Goal: Information Seeking & Learning: Learn about a topic

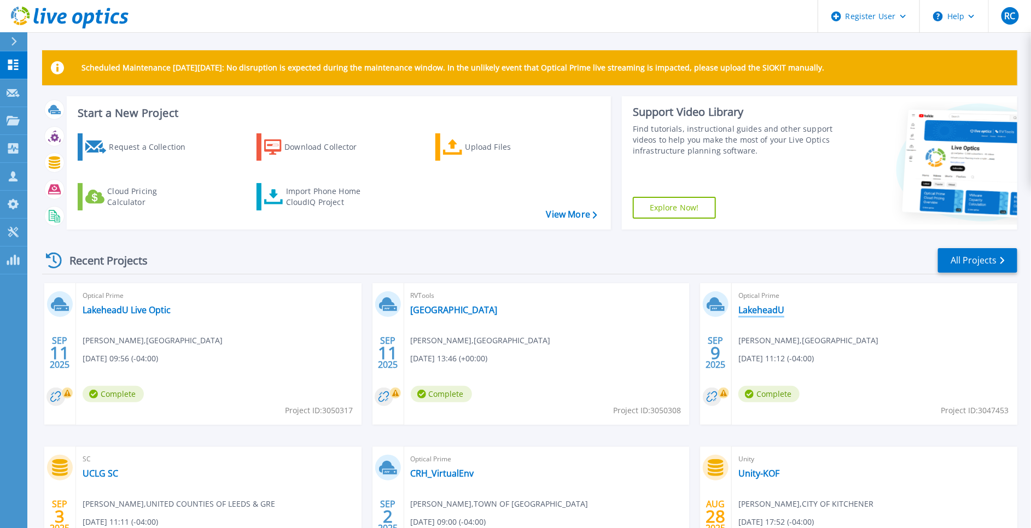
click at [762, 311] on link "LakeheadU" at bounding box center [761, 310] width 46 height 11
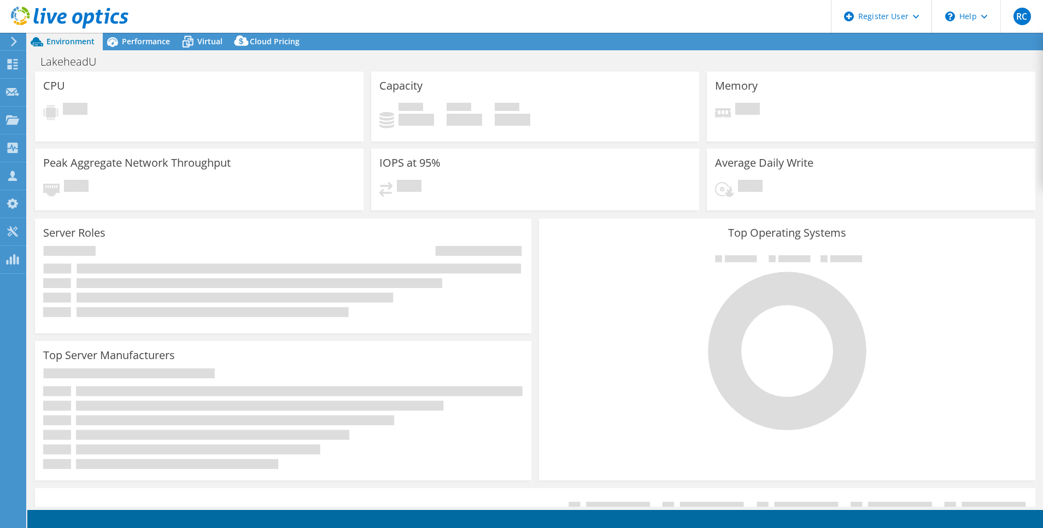
select select "[GEOGRAPHIC_DATA]"
select select "CAD"
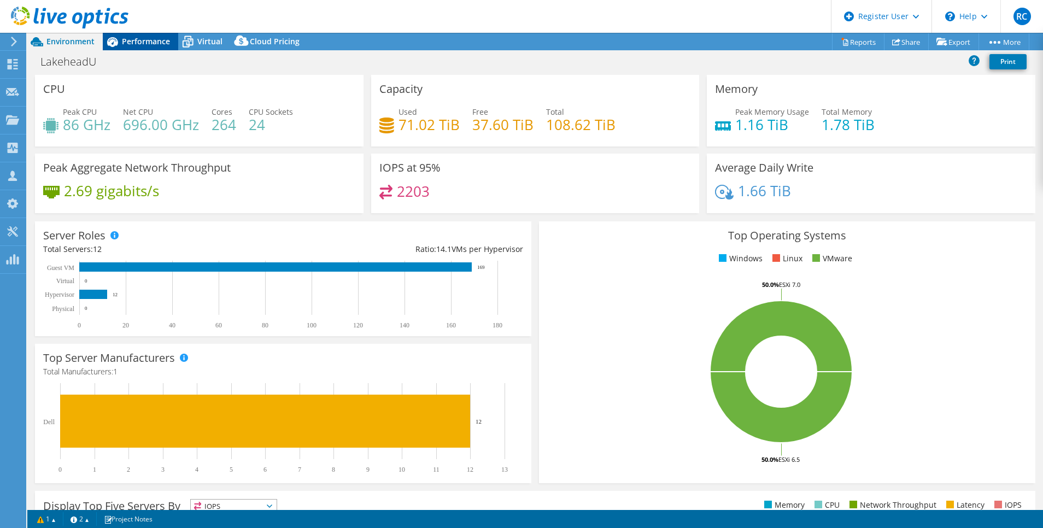
click at [149, 38] on span "Performance" at bounding box center [146, 41] width 48 height 10
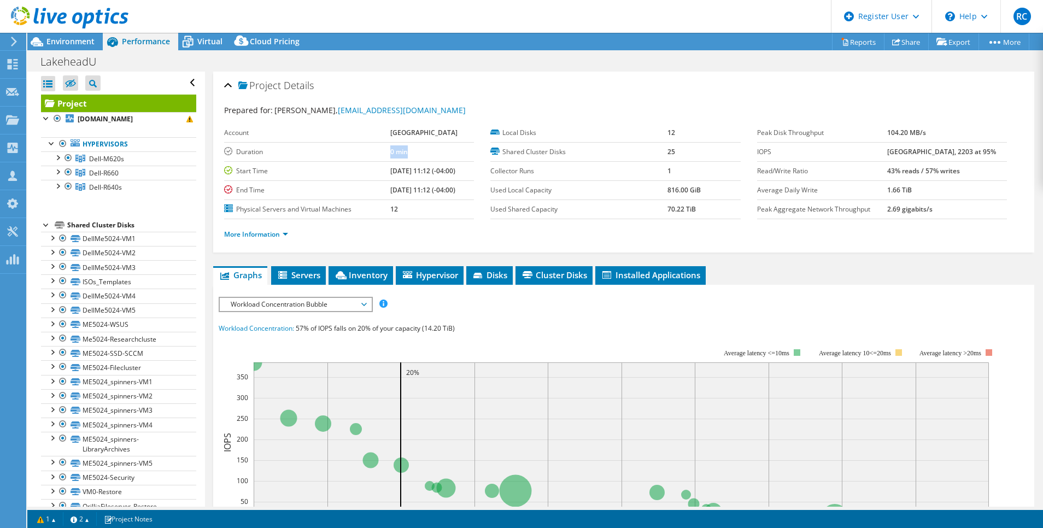
drag, startPoint x: 374, startPoint y: 151, endPoint x: 407, endPoint y: 154, distance: 32.9
click at [401, 155] on tr "Duration 0 min" at bounding box center [349, 151] width 250 height 19
drag, startPoint x: 407, startPoint y: 154, endPoint x: 440, endPoint y: 156, distance: 32.8
click at [414, 154] on td "0 min" at bounding box center [432, 151] width 84 height 19
click at [340, 302] on span "Workload Concentration Bubble" at bounding box center [295, 304] width 141 height 13
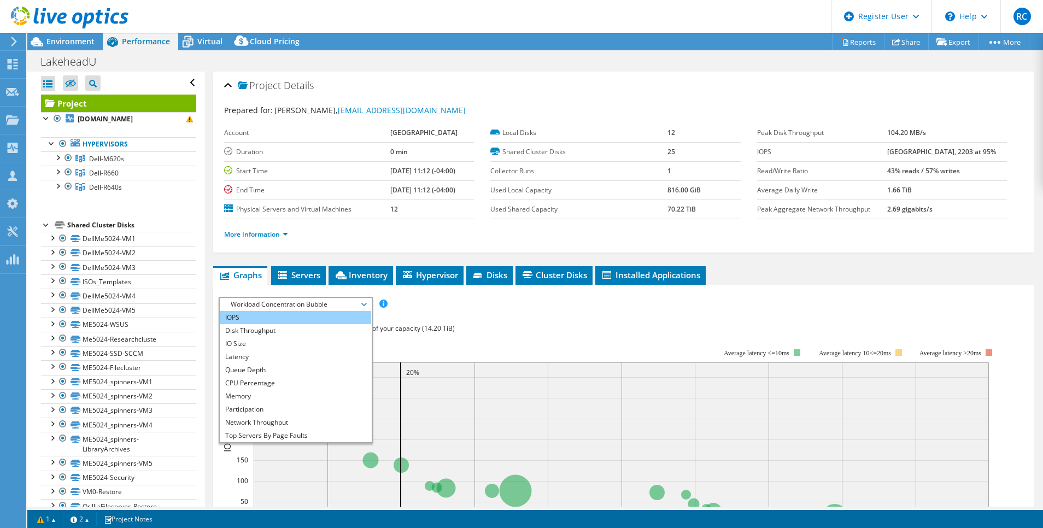
click at [332, 314] on li "IOPS" at bounding box center [295, 317] width 151 height 13
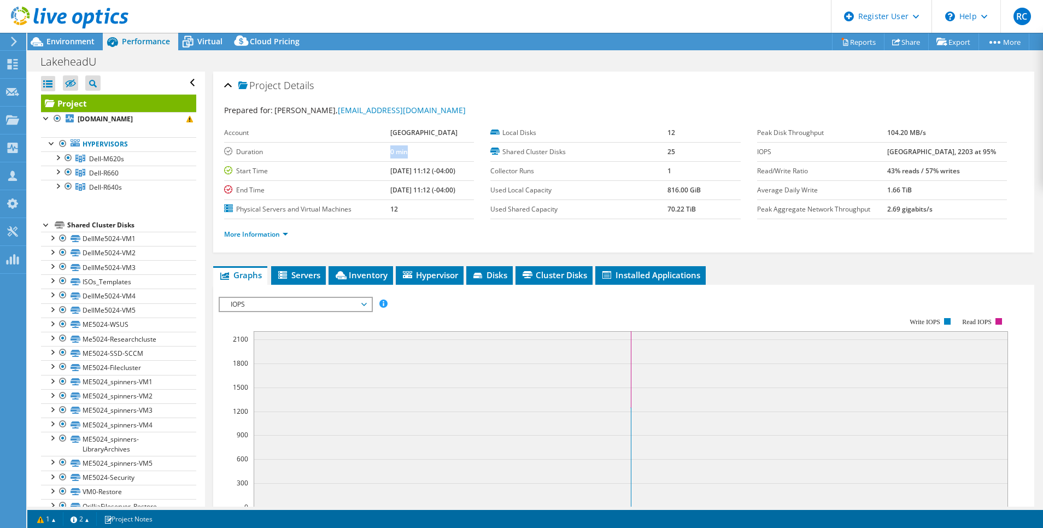
drag, startPoint x: 400, startPoint y: 150, endPoint x: 373, endPoint y: 151, distance: 26.8
click at [373, 151] on tr "Duration 0 min" at bounding box center [349, 151] width 250 height 19
drag, startPoint x: 374, startPoint y: 151, endPoint x: 411, endPoint y: 153, distance: 36.7
click at [411, 153] on td "0 min" at bounding box center [432, 151] width 84 height 19
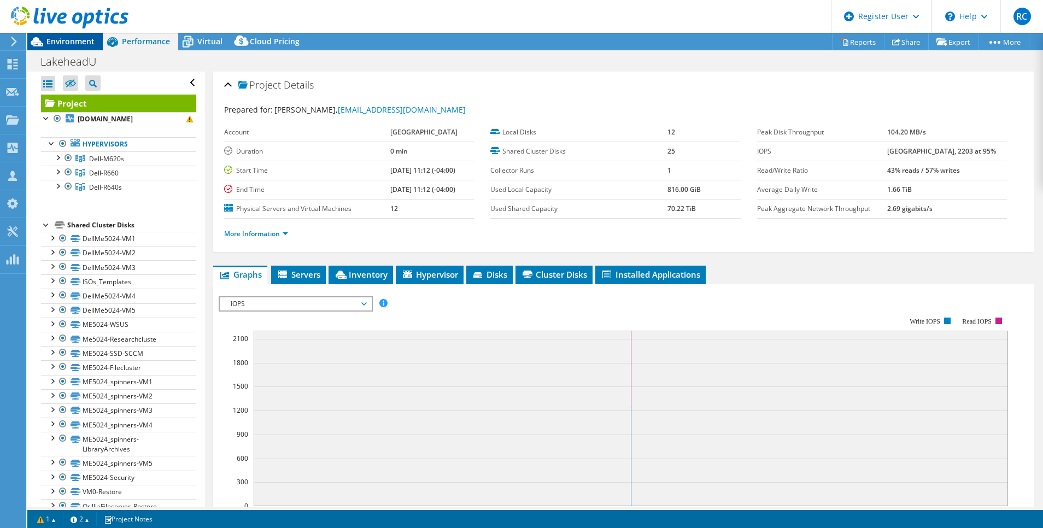
click at [75, 43] on span "Environment" at bounding box center [70, 41] width 48 height 10
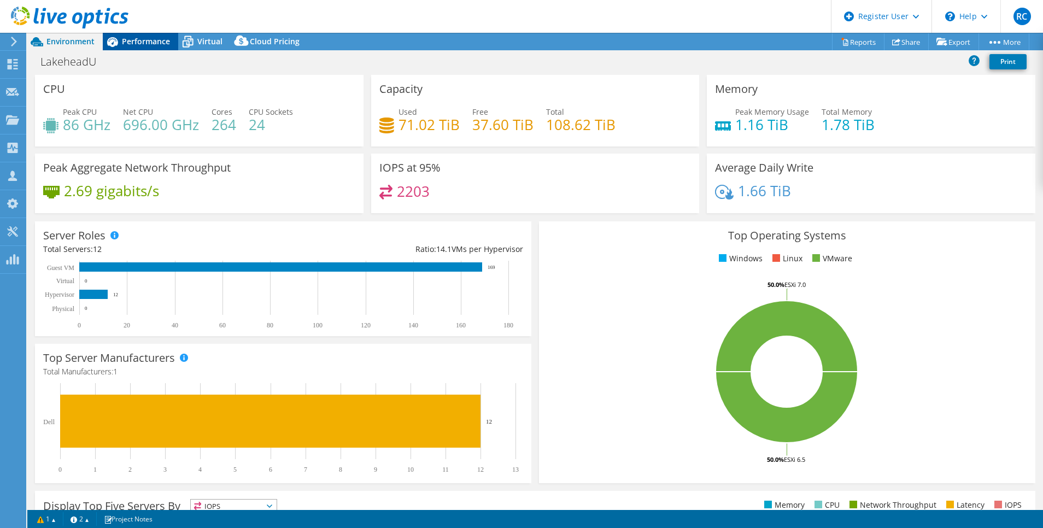
click at [148, 43] on span "Performance" at bounding box center [146, 41] width 48 height 10
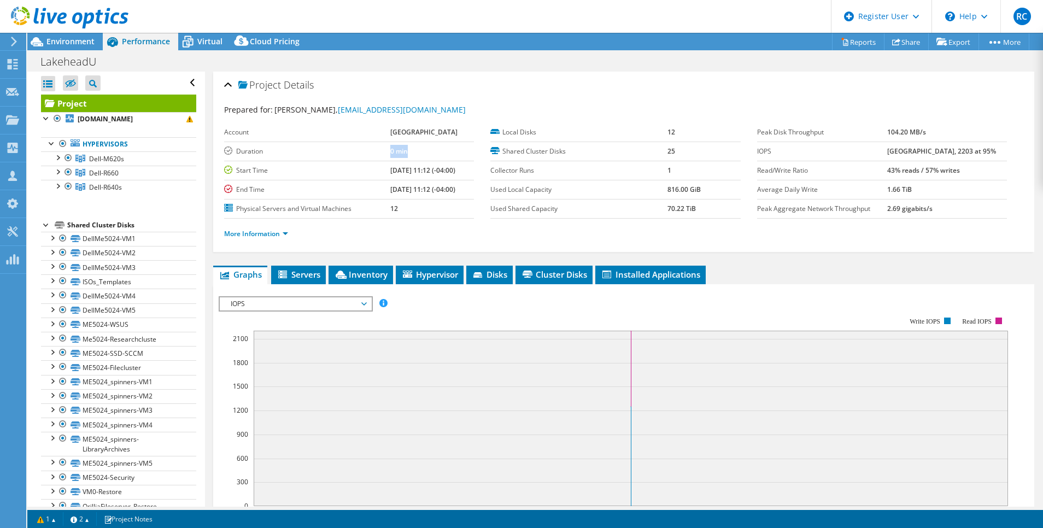
drag, startPoint x: 377, startPoint y: 148, endPoint x: 396, endPoint y: 148, distance: 19.7
click at [396, 148] on tr "Duration 0 min" at bounding box center [349, 151] width 250 height 19
drag, startPoint x: 396, startPoint y: 148, endPoint x: 391, endPoint y: 154, distance: 8.5
click at [391, 154] on b "0 min" at bounding box center [398, 151] width 17 height 9
click at [66, 39] on span "Environment" at bounding box center [70, 41] width 48 height 10
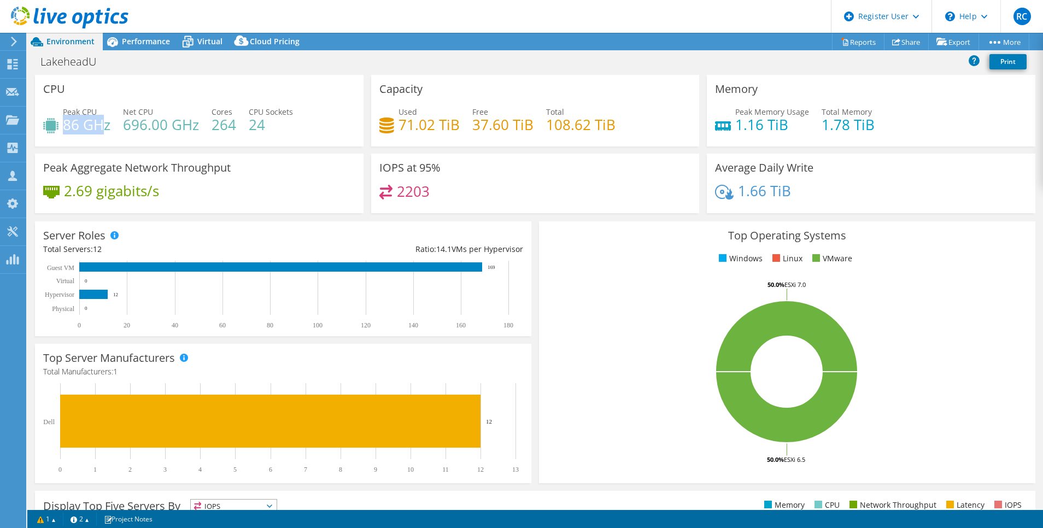
drag, startPoint x: 67, startPoint y: 123, endPoint x: 210, endPoint y: 128, distance: 143.3
click at [137, 128] on div "Peak CPU 86 GHz Net CPU 696.00 GHz Cores 264 CPU Sockets 24" at bounding box center [199, 124] width 312 height 36
drag, startPoint x: 395, startPoint y: 128, endPoint x: 464, endPoint y: 136, distance: 69.4
click at [456, 135] on div "Used 71.02 TiB Free 37.60 TiB Total 108.62 TiB" at bounding box center [535, 124] width 312 height 36
click at [753, 127] on h4 "1.16 TiB" at bounding box center [772, 125] width 74 height 12
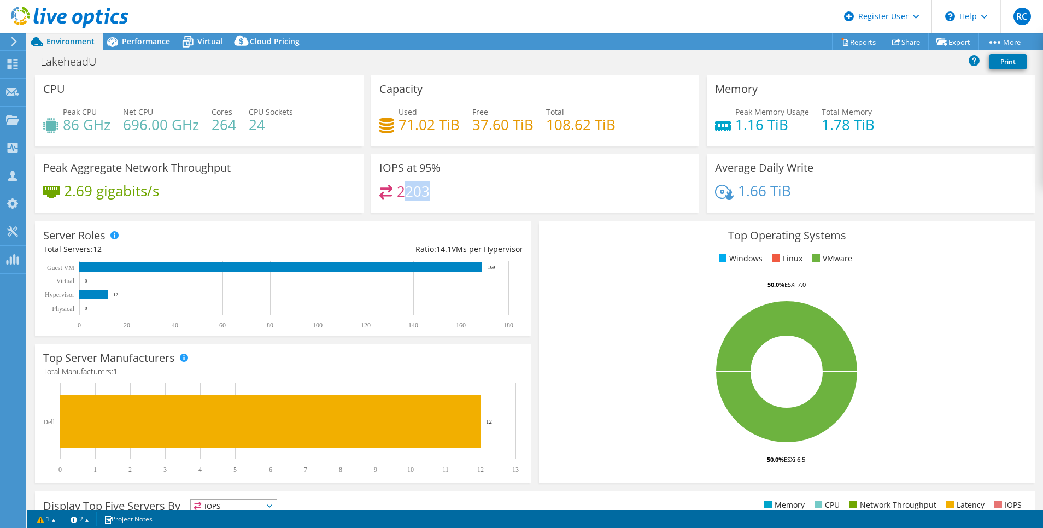
drag, startPoint x: 397, startPoint y: 187, endPoint x: 428, endPoint y: 191, distance: 30.4
click at [428, 191] on div "2203" at bounding box center [535, 197] width 312 height 24
drag, startPoint x: 428, startPoint y: 191, endPoint x: 422, endPoint y: 193, distance: 6.2
click at [422, 193] on h4 "2203" at bounding box center [413, 191] width 33 height 12
click at [413, 193] on h4 "2203" at bounding box center [413, 191] width 33 height 12
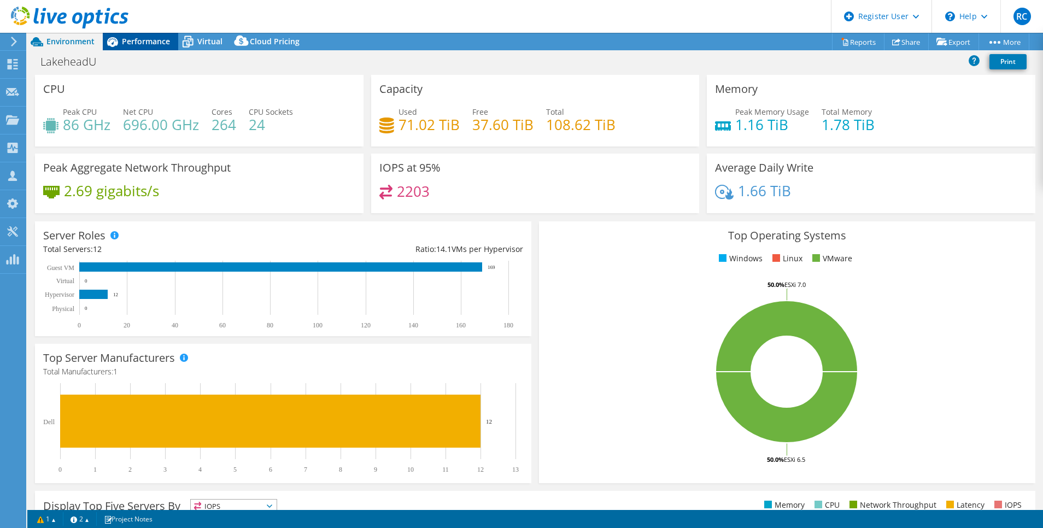
click at [142, 39] on span "Performance" at bounding box center [146, 41] width 48 height 10
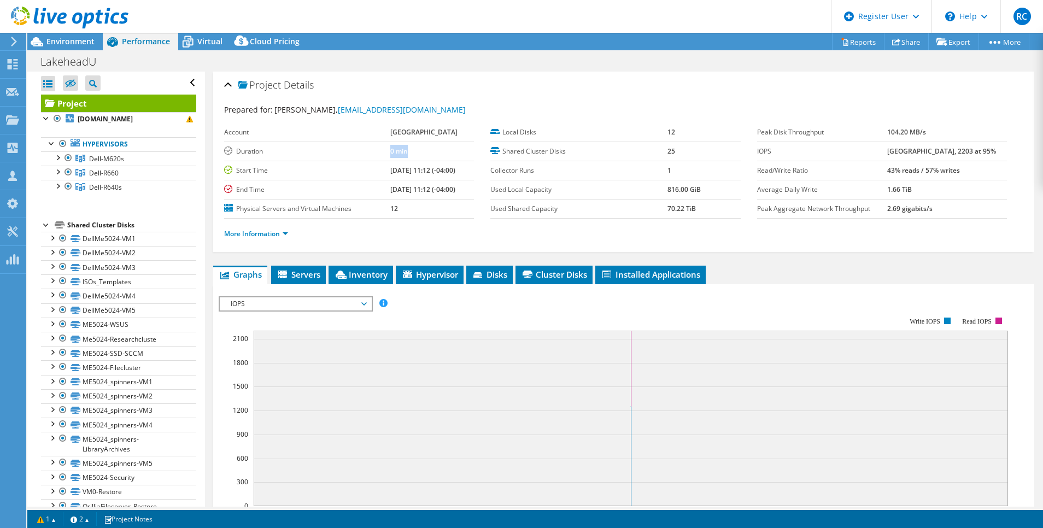
drag, startPoint x: 376, startPoint y: 148, endPoint x: 396, endPoint y: 149, distance: 20.8
click at [396, 149] on tr "Duration 0 min" at bounding box center [349, 151] width 250 height 19
click at [396, 149] on td "0 min" at bounding box center [432, 151] width 84 height 19
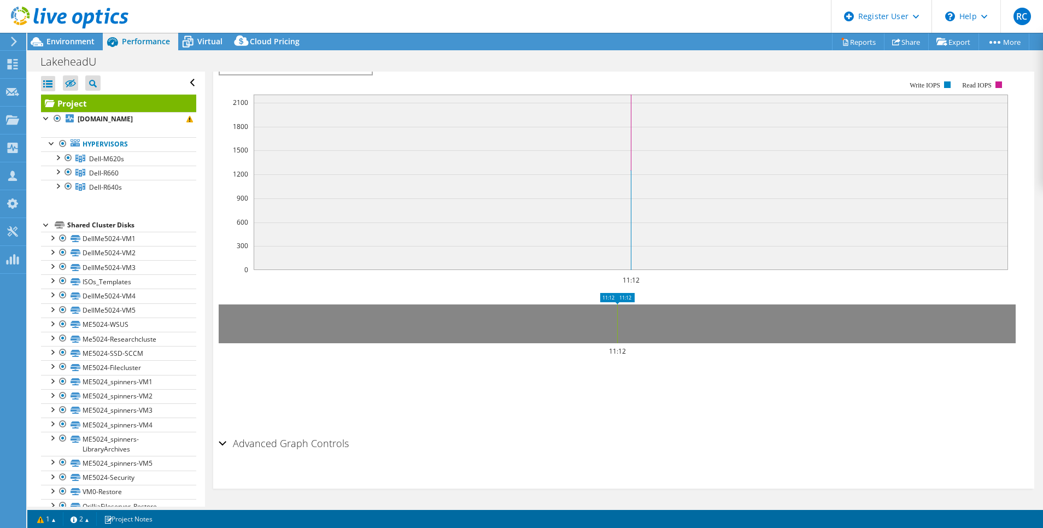
scroll to position [0, 0]
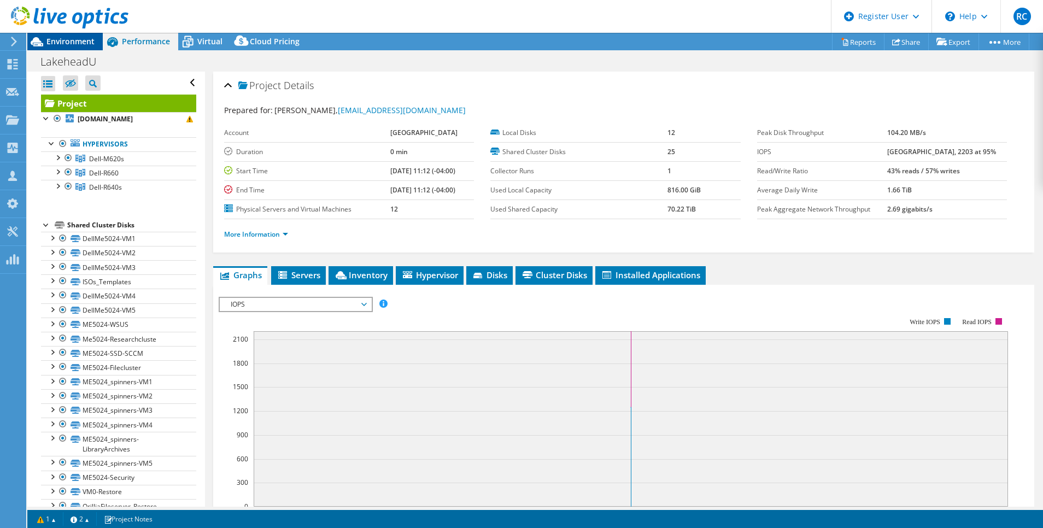
click at [67, 39] on span "Environment" at bounding box center [70, 41] width 48 height 10
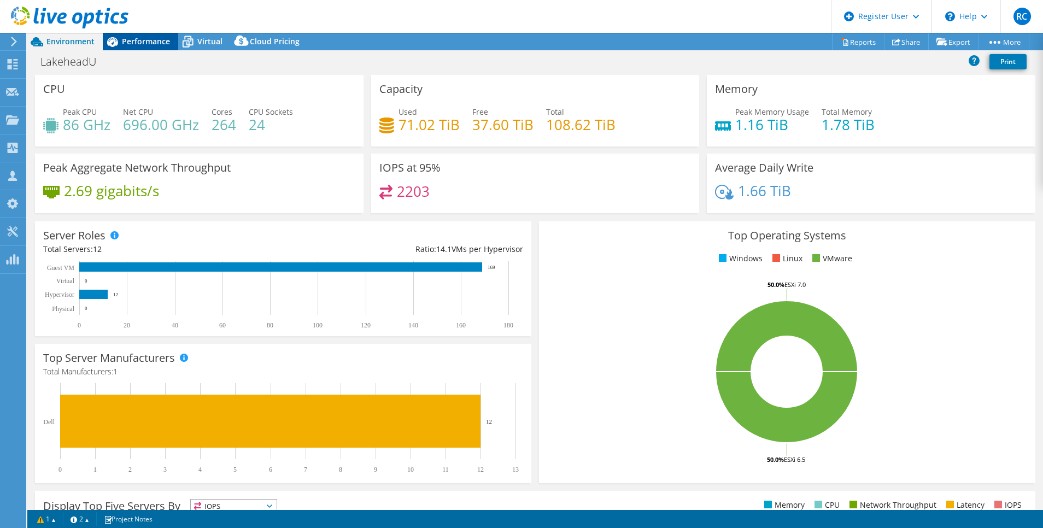
click at [149, 41] on span "Performance" at bounding box center [146, 41] width 48 height 10
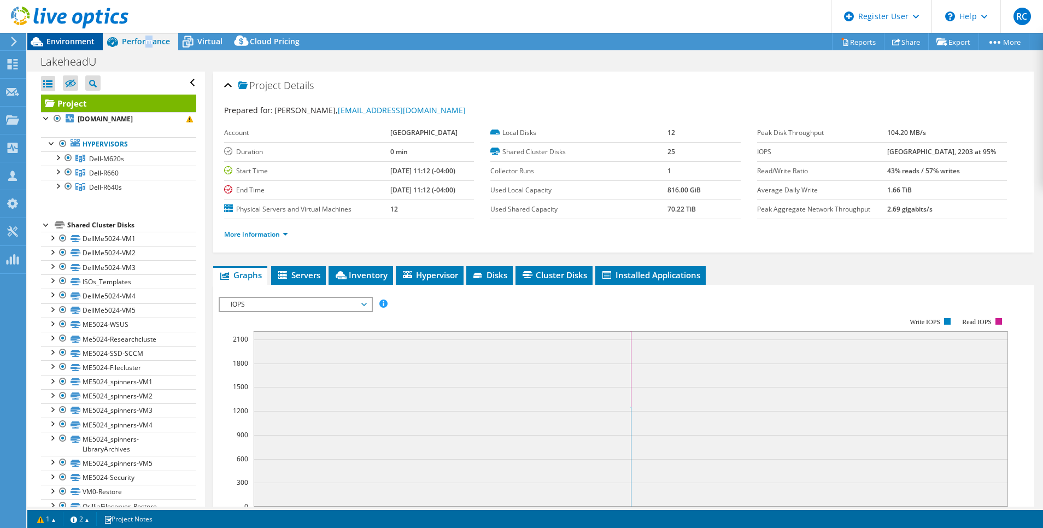
drag, startPoint x: 149, startPoint y: 41, endPoint x: 69, endPoint y: 40, distance: 79.8
click at [69, 40] on span "Environment" at bounding box center [70, 41] width 48 height 10
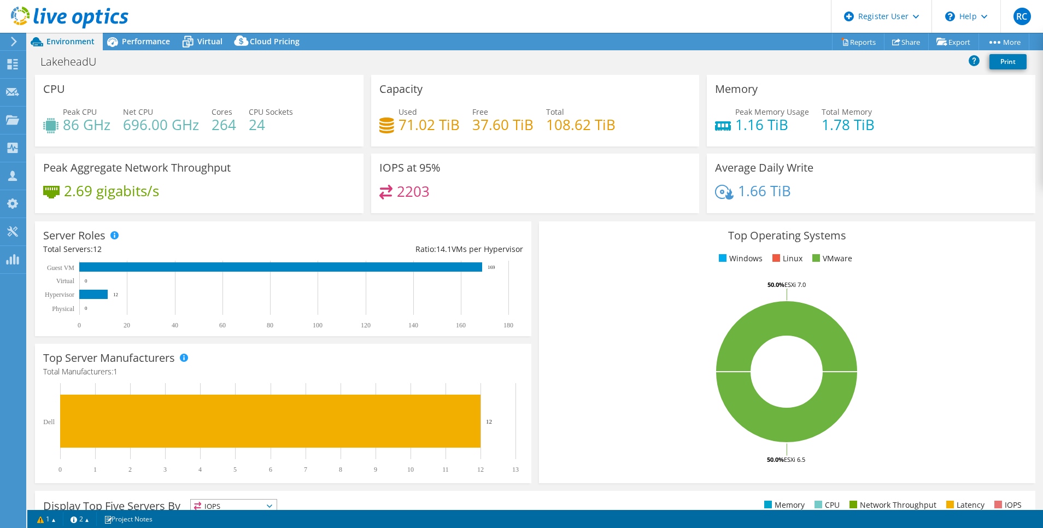
drag, startPoint x: 69, startPoint y: 40, endPoint x: 486, endPoint y: 40, distance: 416.6
click at [486, 40] on div "Project Actions Project Actions Reports Share Export vSAN ReadyNode Sizer" at bounding box center [535, 41] width 1016 height 17
click at [143, 40] on span "Performance" at bounding box center [146, 41] width 48 height 10
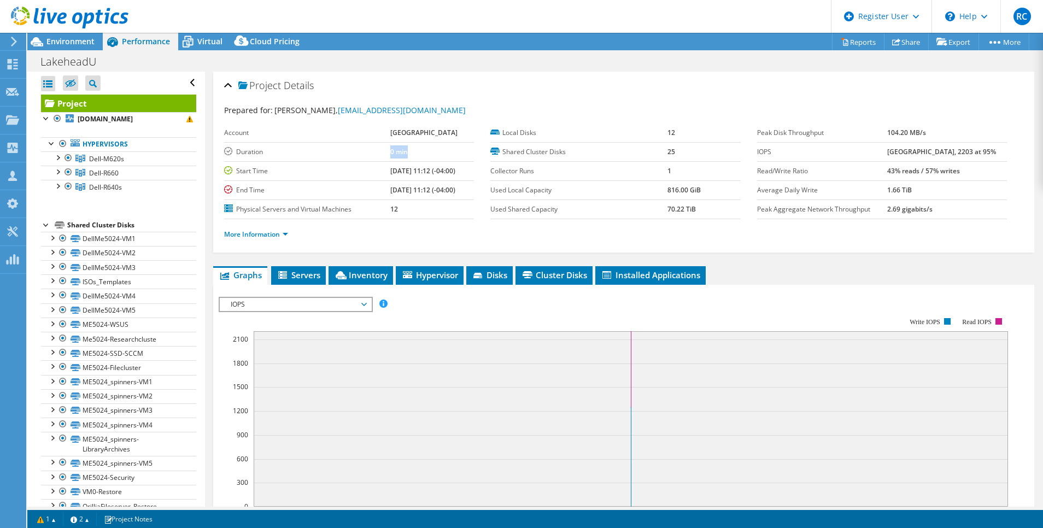
drag, startPoint x: 143, startPoint y: 40, endPoint x: 376, endPoint y: 155, distance: 259.4
click at [375, 153] on tr "Duration 0 min" at bounding box center [349, 151] width 250 height 19
drag, startPoint x: 376, startPoint y: 155, endPoint x: 438, endPoint y: 150, distance: 62.0
click at [438, 150] on td "0 min" at bounding box center [432, 151] width 84 height 19
click at [16, 66] on use at bounding box center [13, 64] width 10 height 10
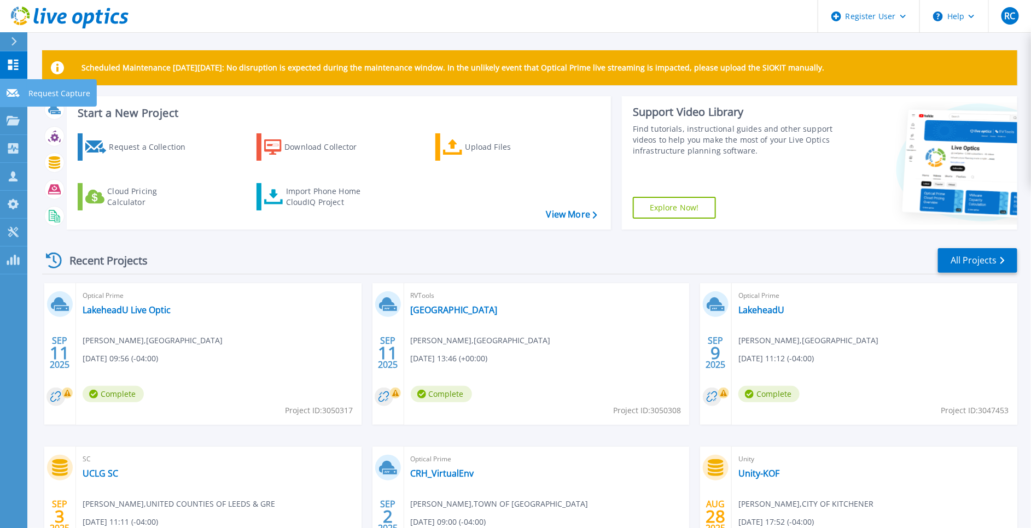
click at [17, 91] on icon at bounding box center [13, 93] width 13 height 8
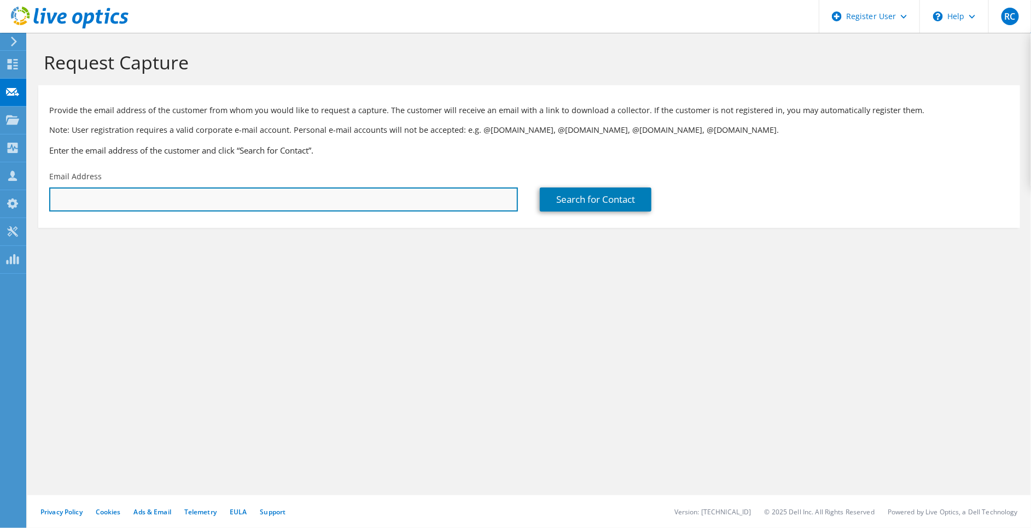
click at [90, 197] on input "text" at bounding box center [283, 200] width 469 height 24
paste input "[EMAIL_ADDRESS][DOMAIN_NAME]"
type input "[EMAIL_ADDRESS][DOMAIN_NAME]"
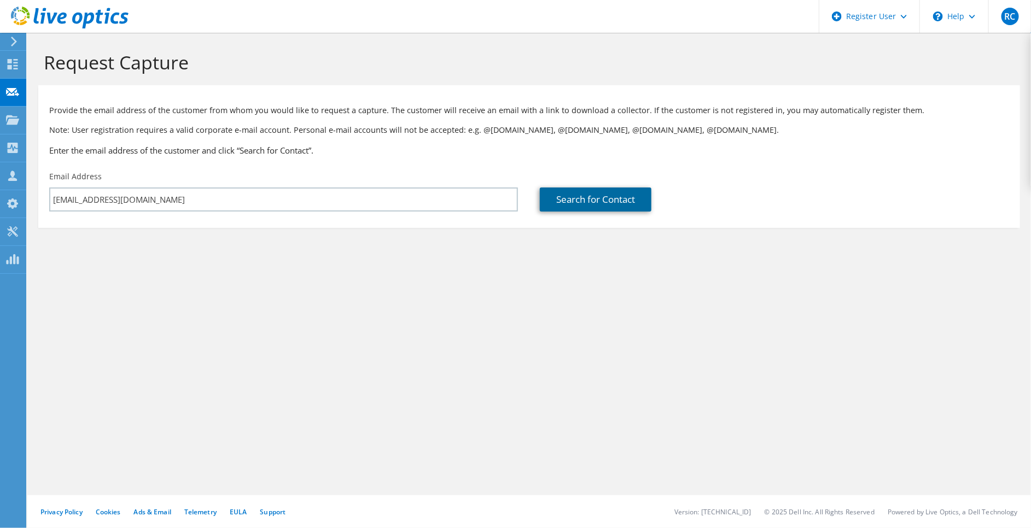
click at [599, 198] on link "Search for Contact" at bounding box center [596, 200] width 112 height 24
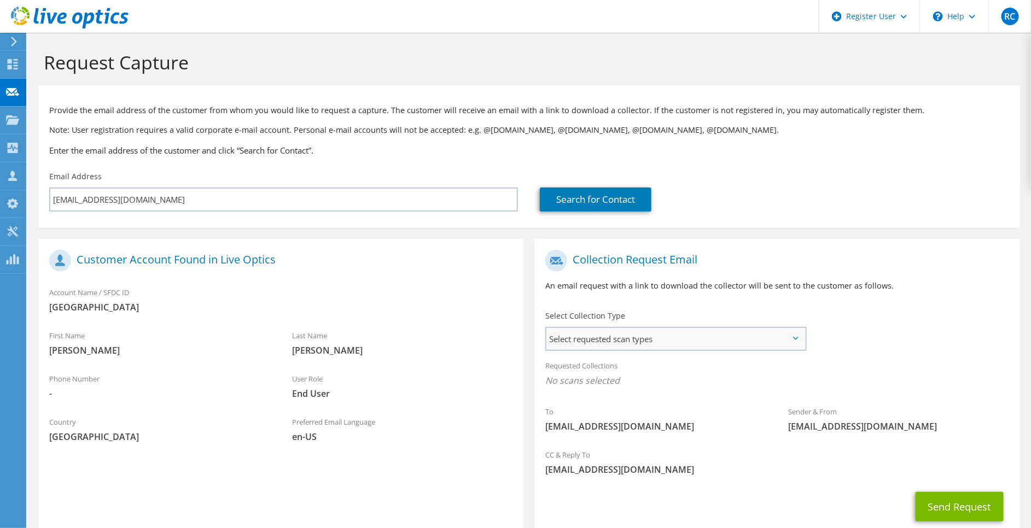
click at [732, 336] on span "Select requested scan types" at bounding box center [675, 339] width 259 height 22
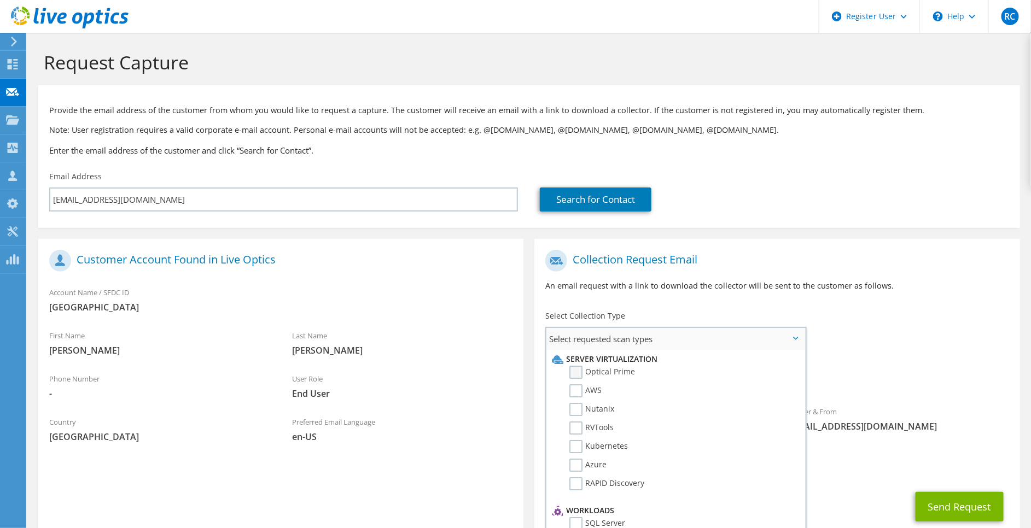
click at [576, 374] on label "Optical Prime" at bounding box center [602, 372] width 66 height 13
click at [0, 0] on input "Optical Prime" at bounding box center [0, 0] width 0 height 0
click at [867, 381] on span "Optical Prime" at bounding box center [776, 384] width 463 height 18
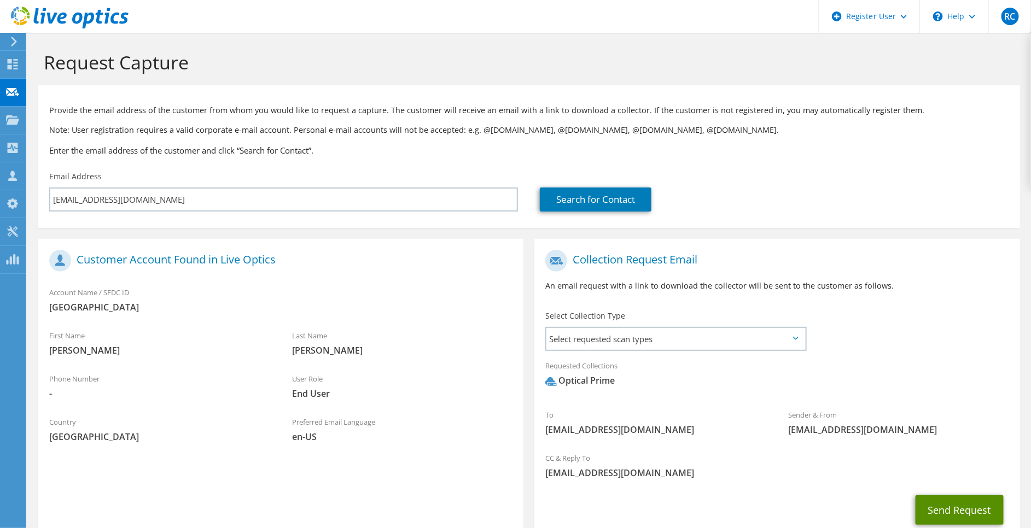
click at [952, 509] on button "Send Request" at bounding box center [959, 510] width 88 height 30
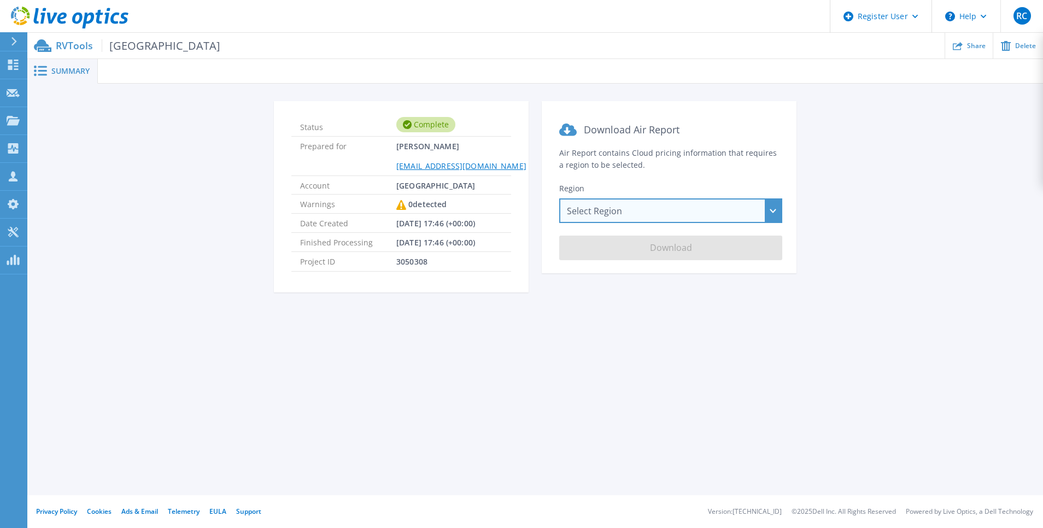
click at [628, 215] on div "Select Region [GEOGRAPHIC_DATA] ([GEOGRAPHIC_DATA]) [GEOGRAPHIC_DATA] ([GEOGRAP…" at bounding box center [670, 210] width 223 height 25
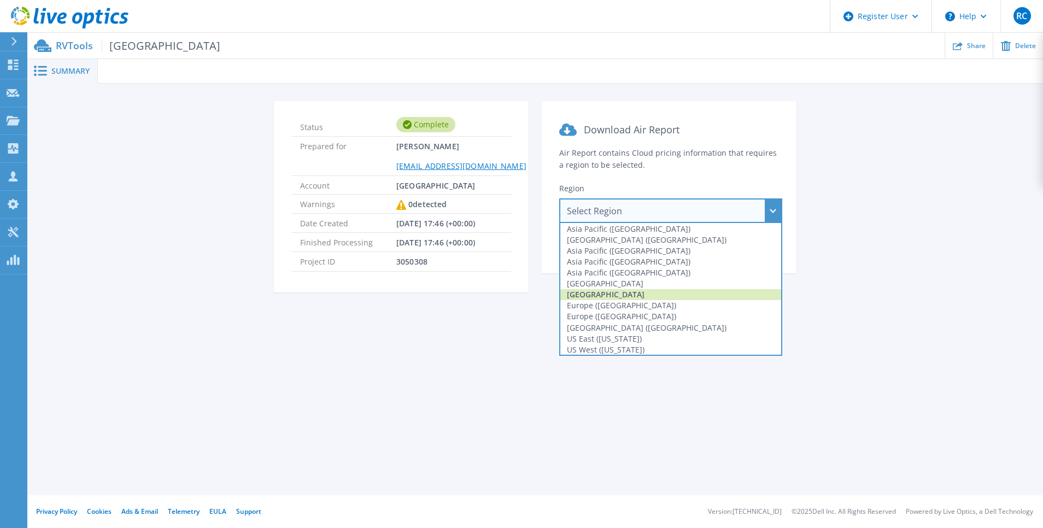
click at [627, 294] on div "[GEOGRAPHIC_DATA]" at bounding box center [670, 294] width 221 height 11
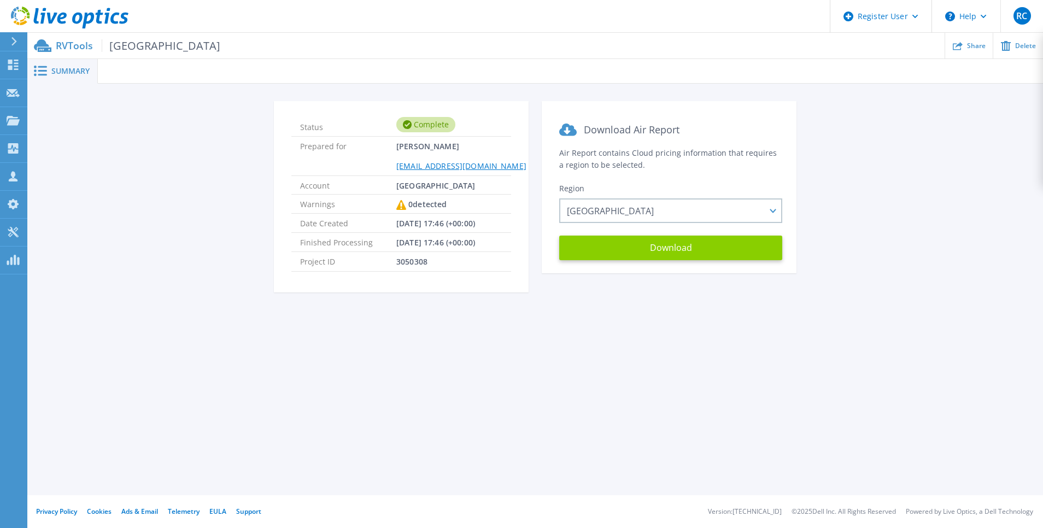
click at [635, 249] on button "Download" at bounding box center [670, 248] width 223 height 25
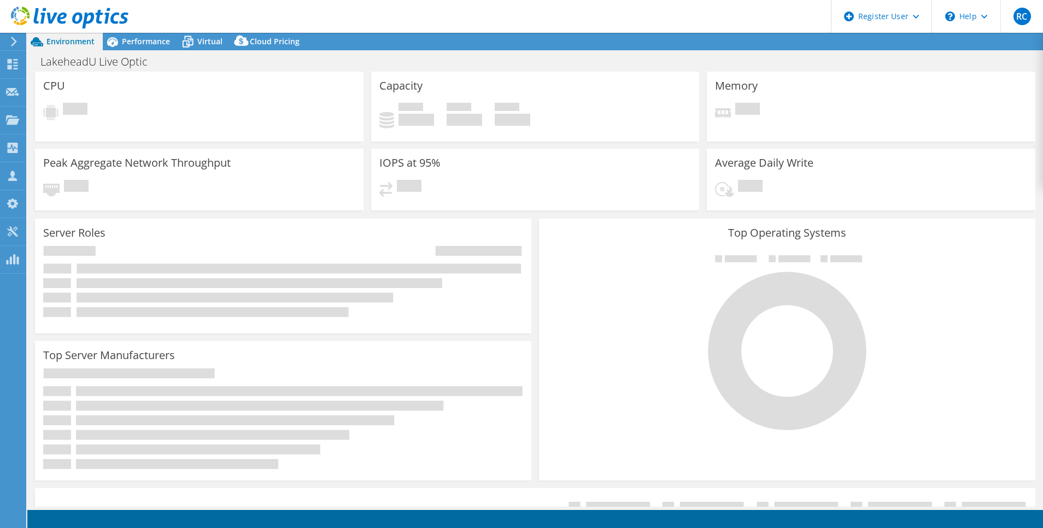
select select "USD"
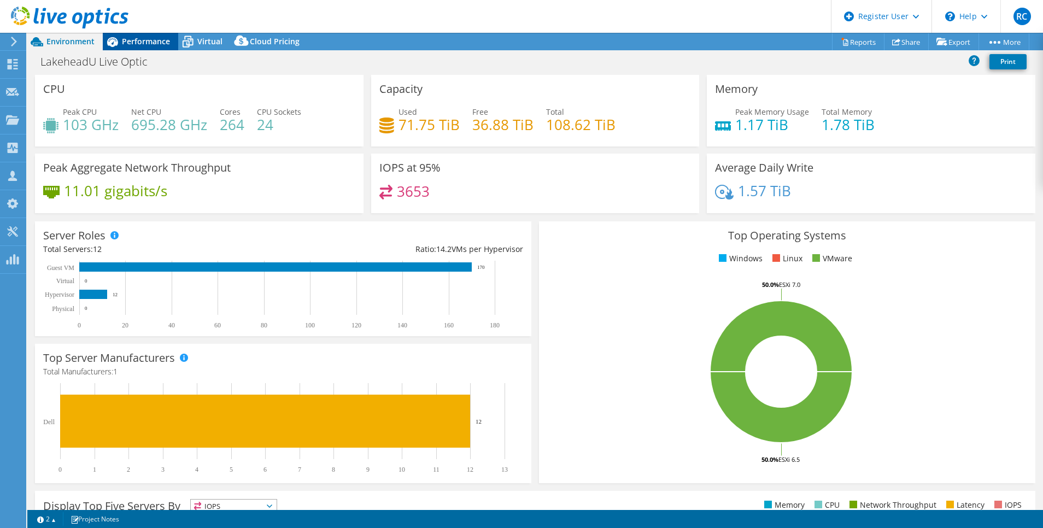
click at [149, 44] on span "Performance" at bounding box center [146, 41] width 48 height 10
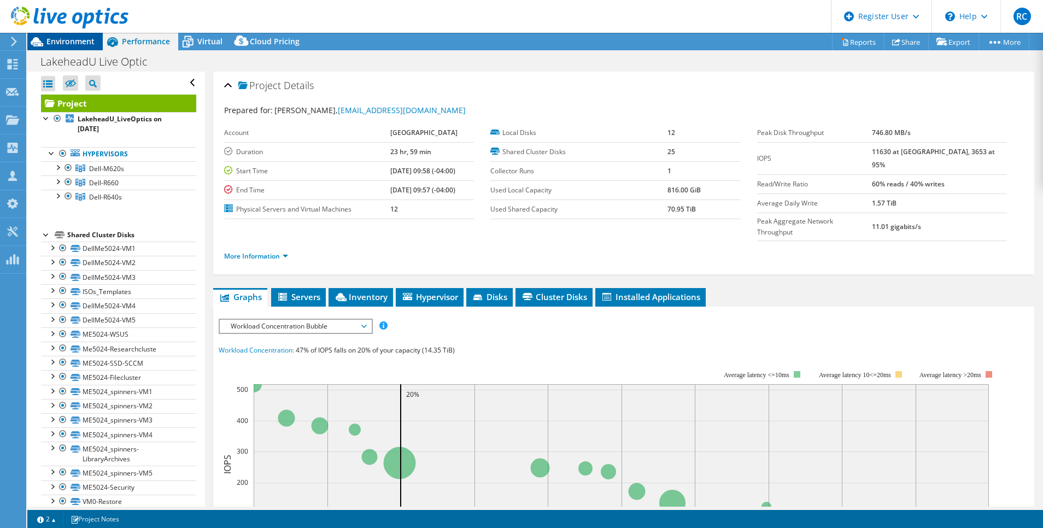
click at [72, 41] on span "Environment" at bounding box center [70, 41] width 48 height 10
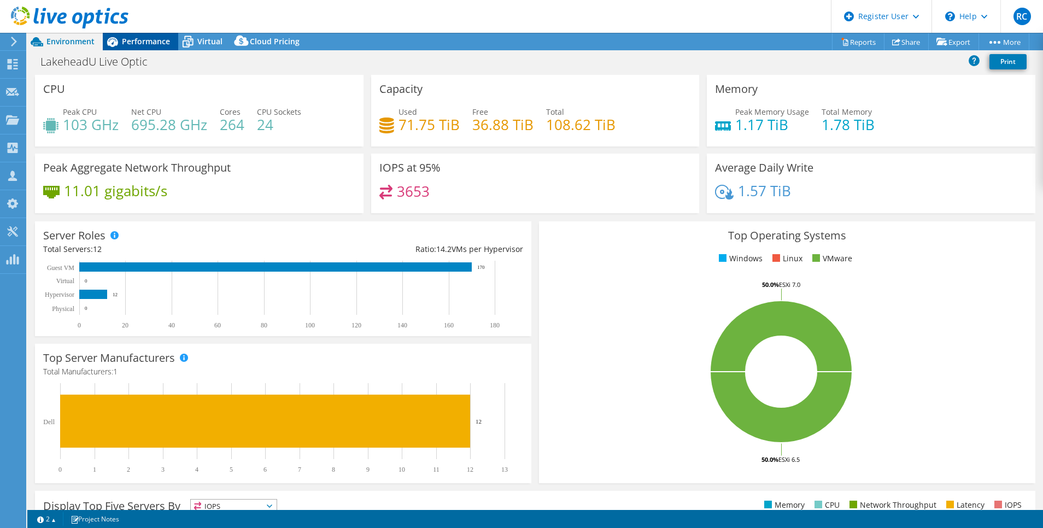
click at [140, 44] on span "Performance" at bounding box center [146, 41] width 48 height 10
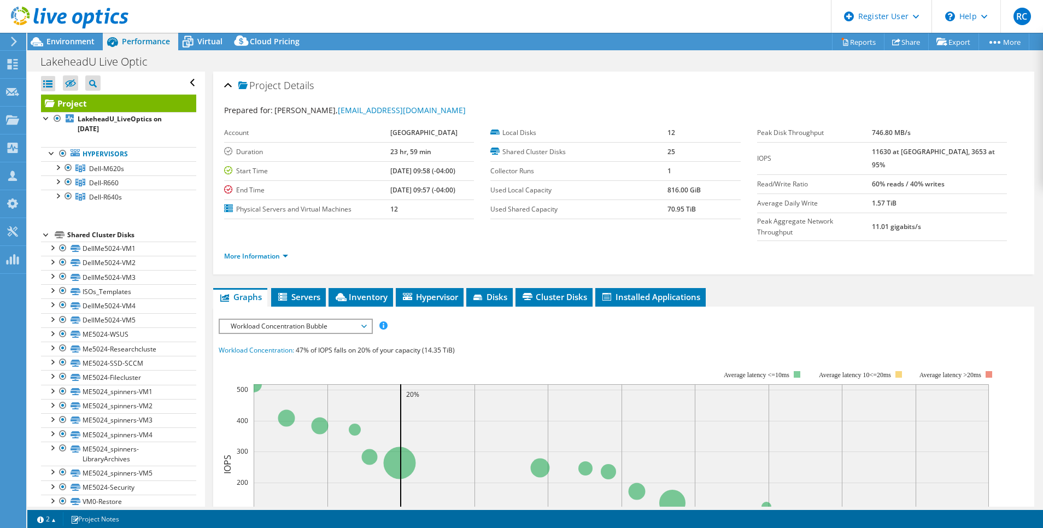
click at [328, 320] on span "Workload Concentration Bubble" at bounding box center [295, 326] width 141 height 13
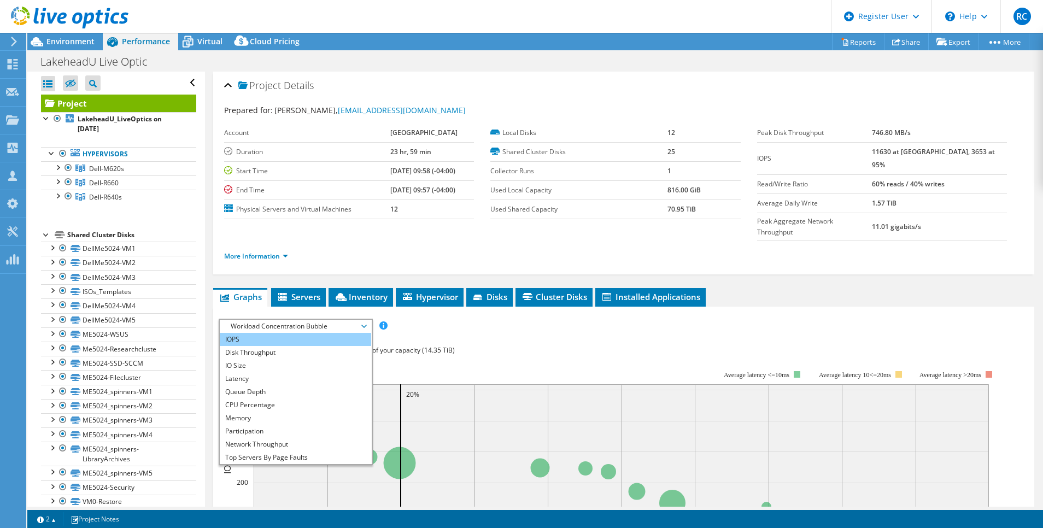
click at [299, 333] on li "IOPS" at bounding box center [295, 339] width 151 height 13
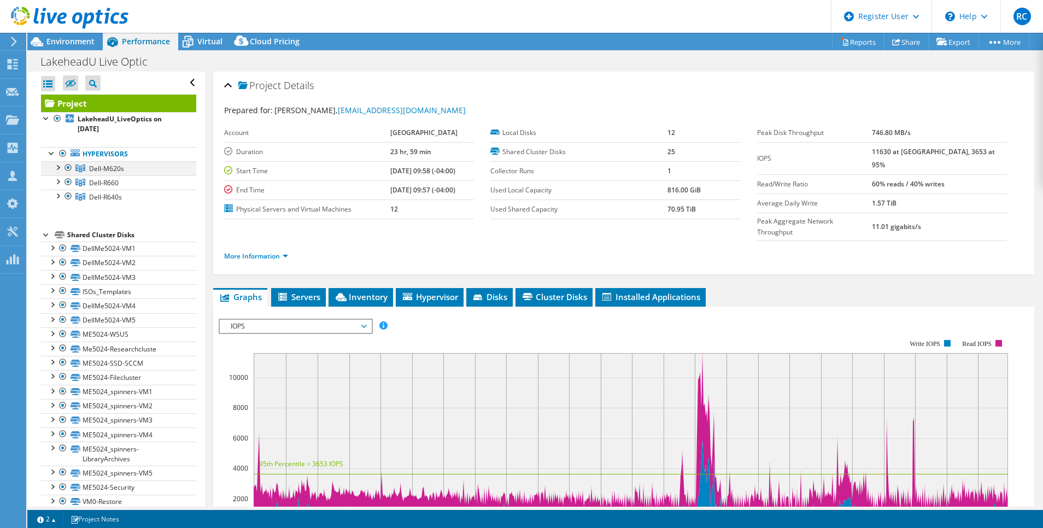
click at [61, 169] on div at bounding box center [57, 166] width 11 height 11
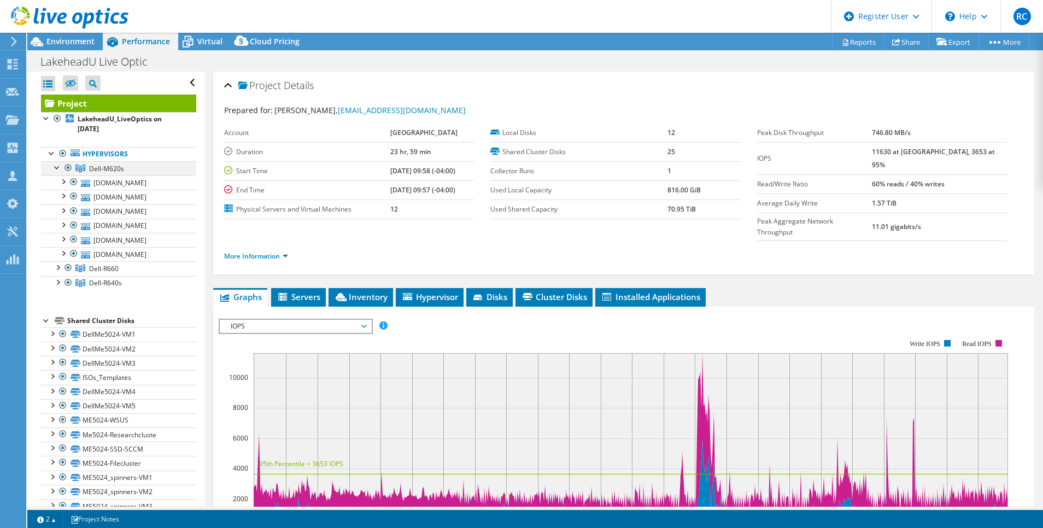
click at [57, 164] on div at bounding box center [57, 166] width 11 height 11
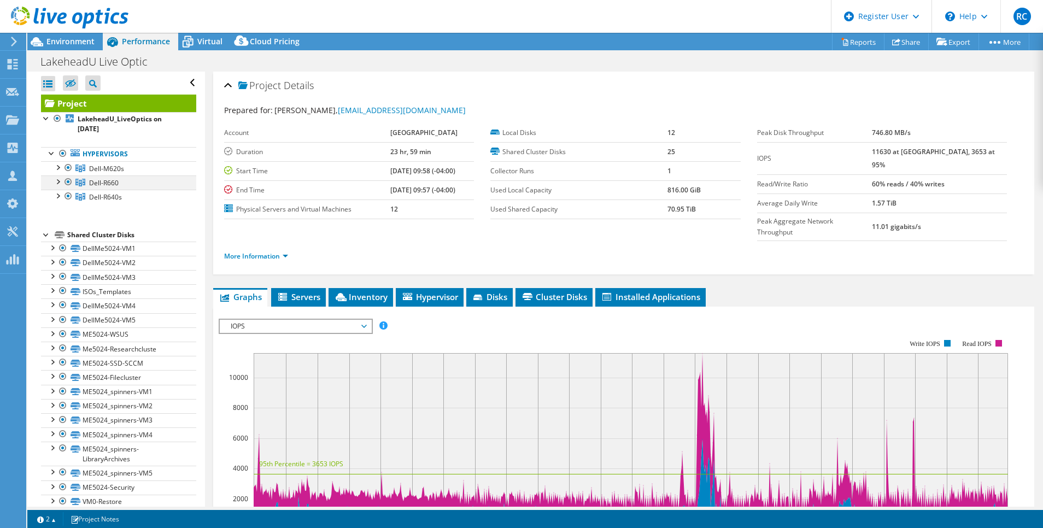
click at [59, 180] on div at bounding box center [57, 181] width 11 height 11
click at [55, 180] on div at bounding box center [57, 181] width 11 height 11
click at [57, 197] on div at bounding box center [57, 195] width 11 height 11
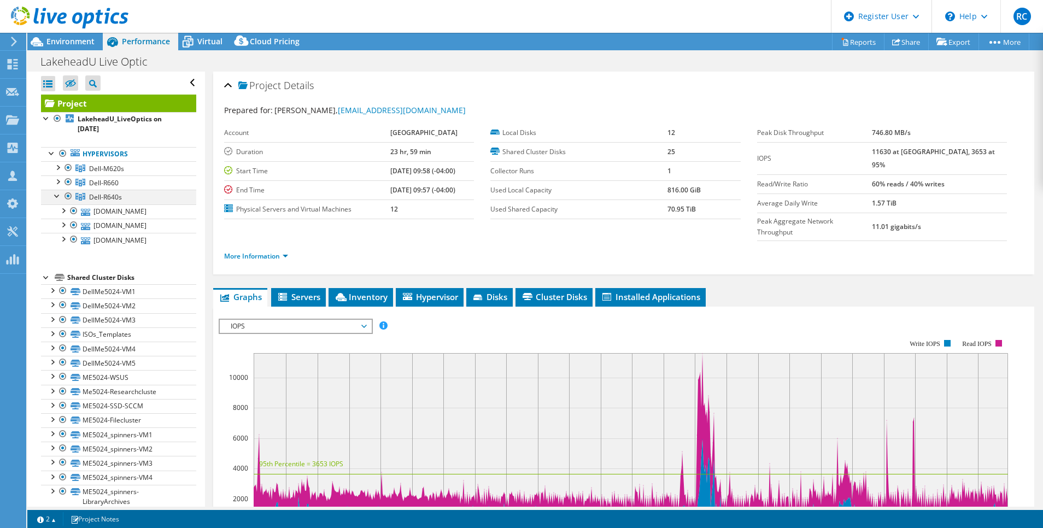
click at [55, 196] on div at bounding box center [57, 195] width 11 height 11
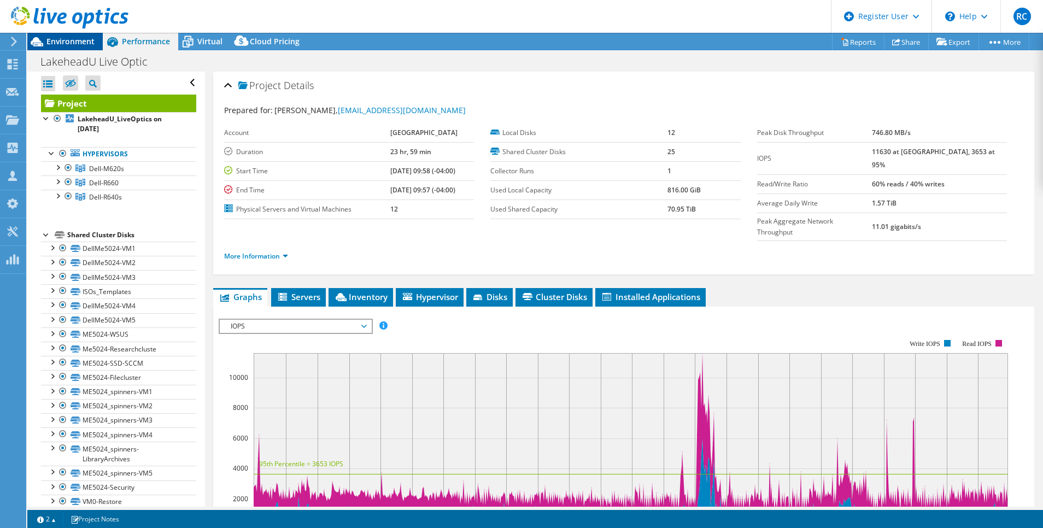
click at [70, 40] on span "Environment" at bounding box center [70, 41] width 48 height 10
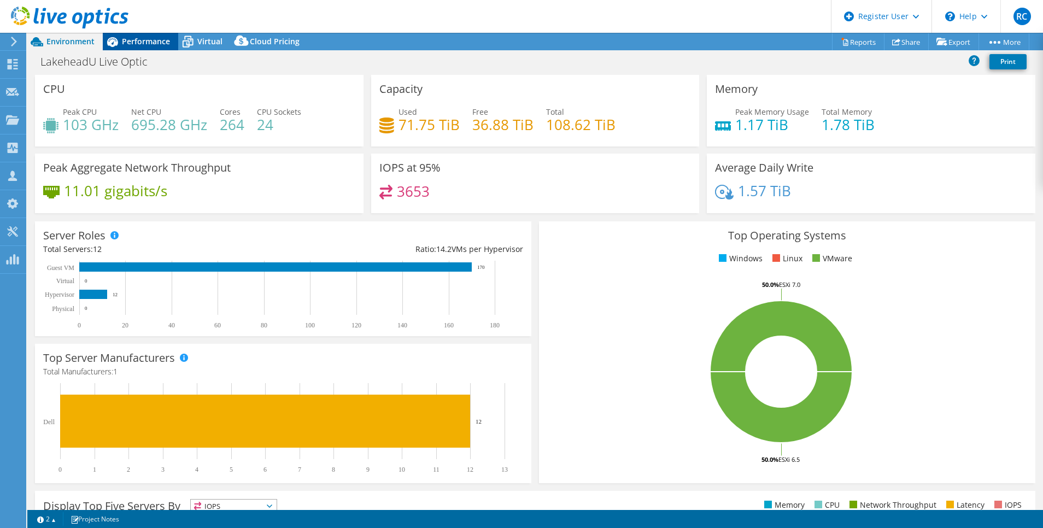
click at [156, 44] on span "Performance" at bounding box center [146, 41] width 48 height 10
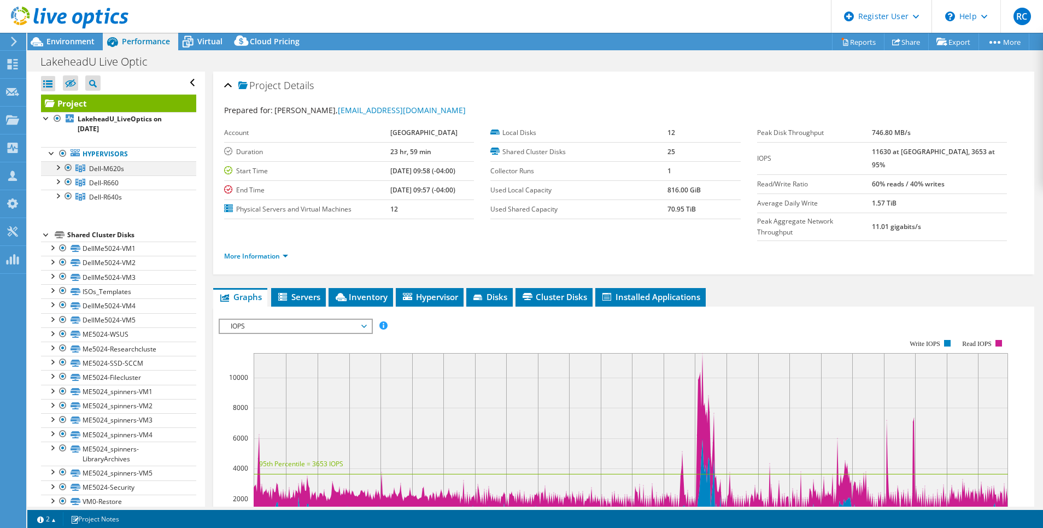
click at [60, 167] on div at bounding box center [57, 166] width 11 height 11
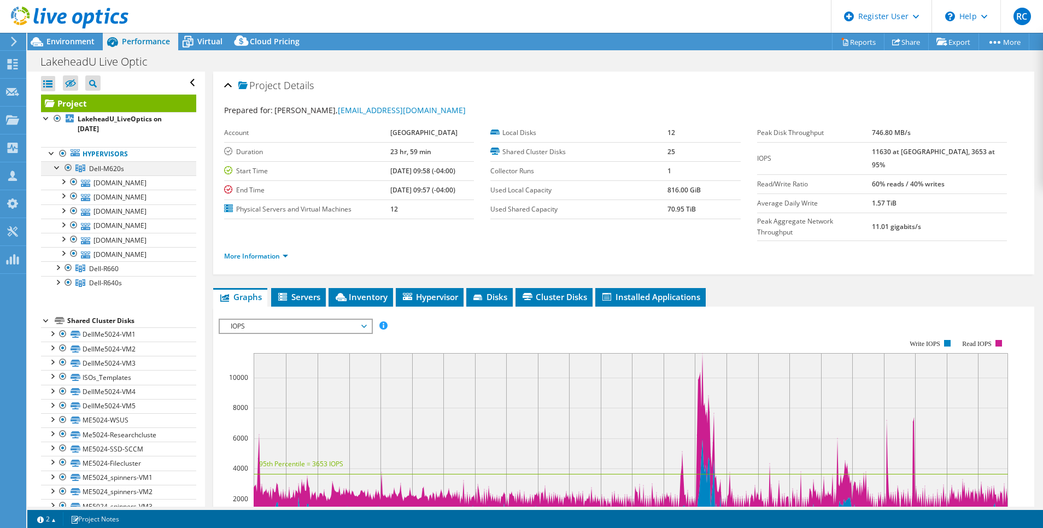
click at [60, 167] on div at bounding box center [57, 166] width 11 height 11
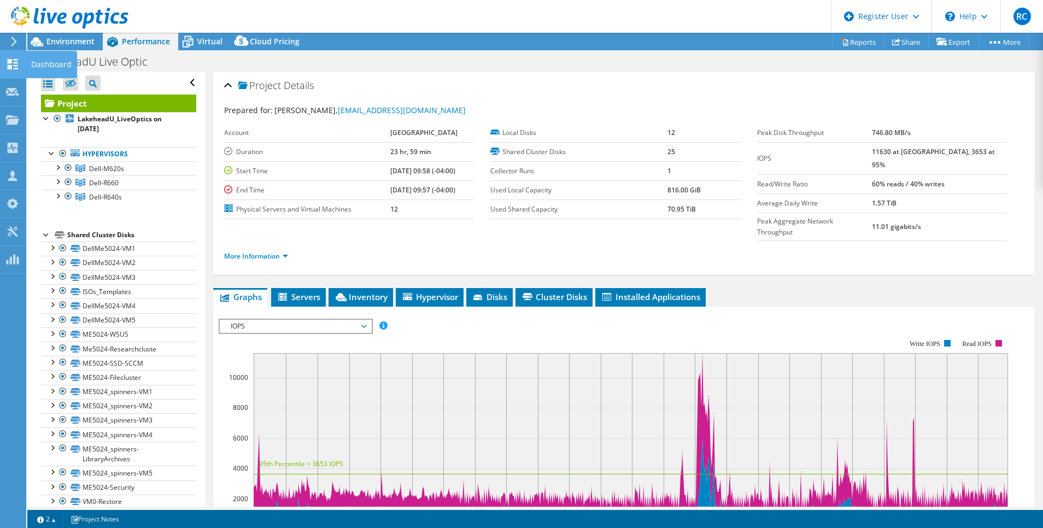
click at [13, 65] on icon at bounding box center [12, 64] width 13 height 10
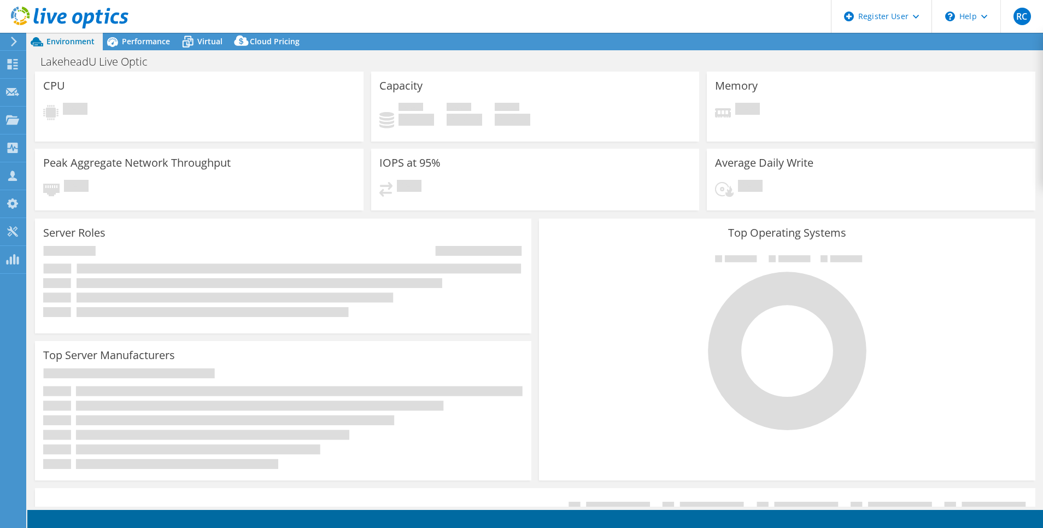
select select "USD"
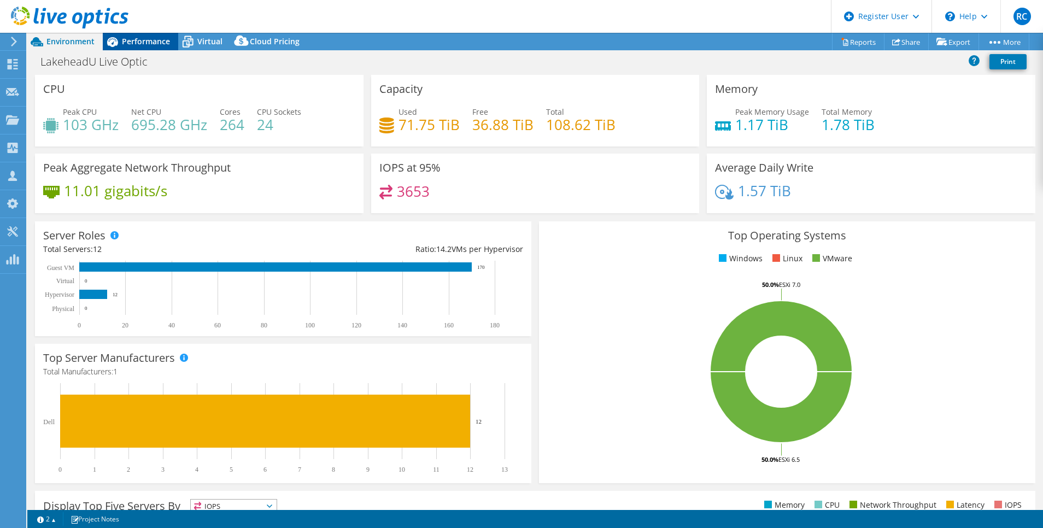
click at [138, 42] on span "Performance" at bounding box center [146, 41] width 48 height 10
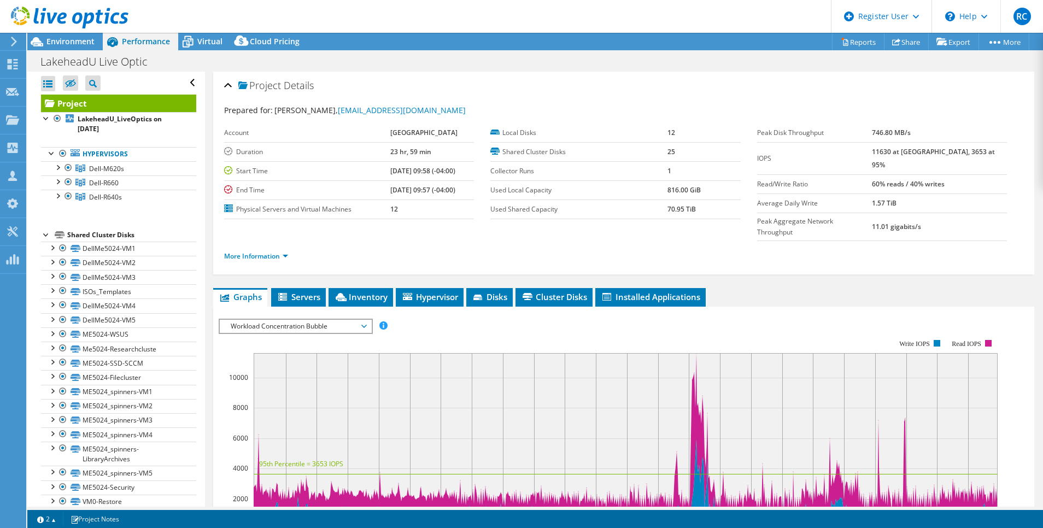
click at [581, 394] on rect at bounding box center [626, 441] width 744 height 176
click at [58, 165] on div at bounding box center [57, 166] width 11 height 11
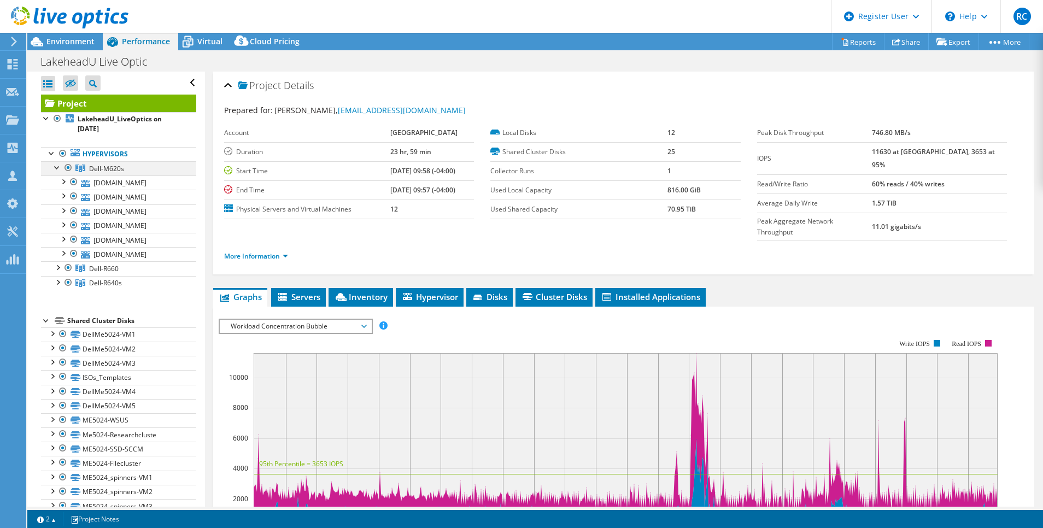
click at [58, 165] on div at bounding box center [57, 166] width 11 height 11
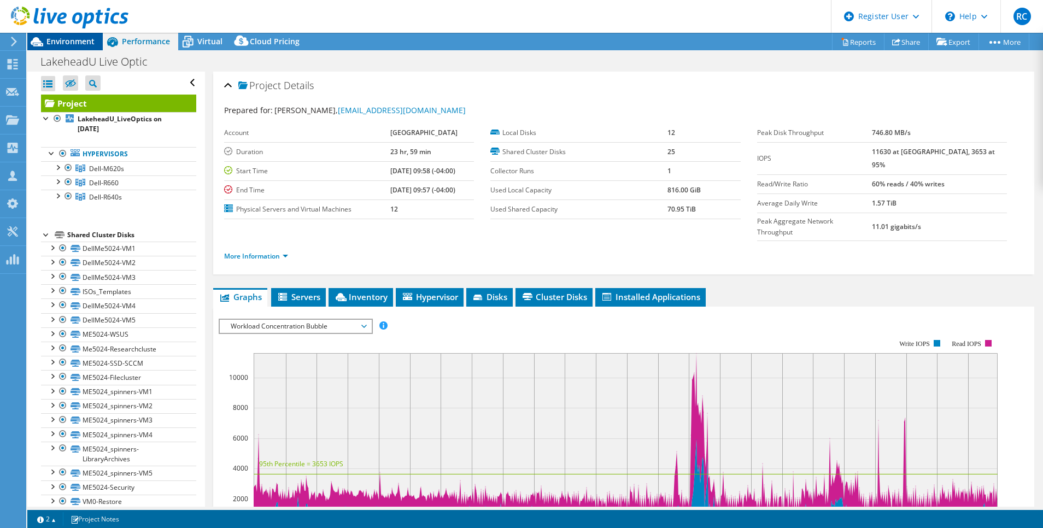
click at [71, 43] on span "Environment" at bounding box center [70, 41] width 48 height 10
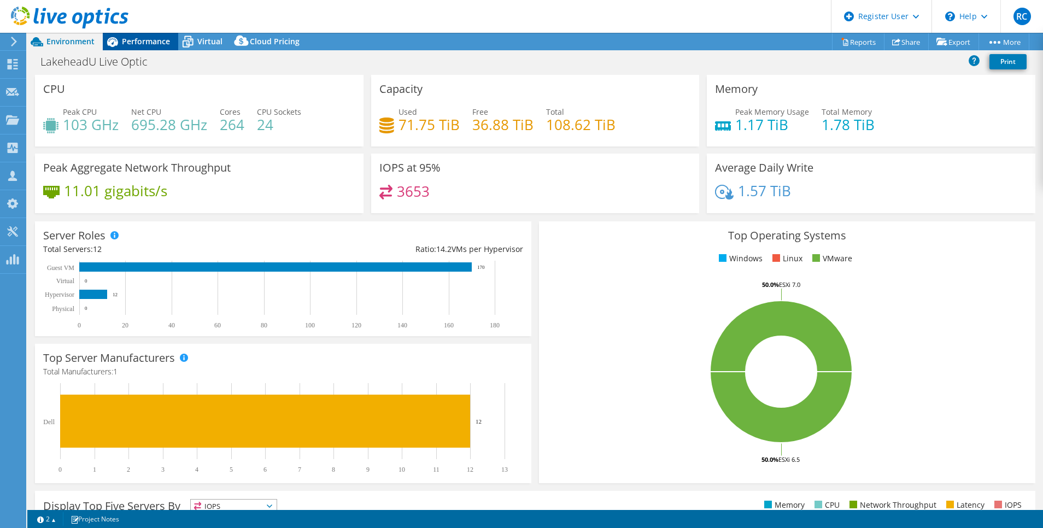
click at [147, 44] on span "Performance" at bounding box center [146, 41] width 48 height 10
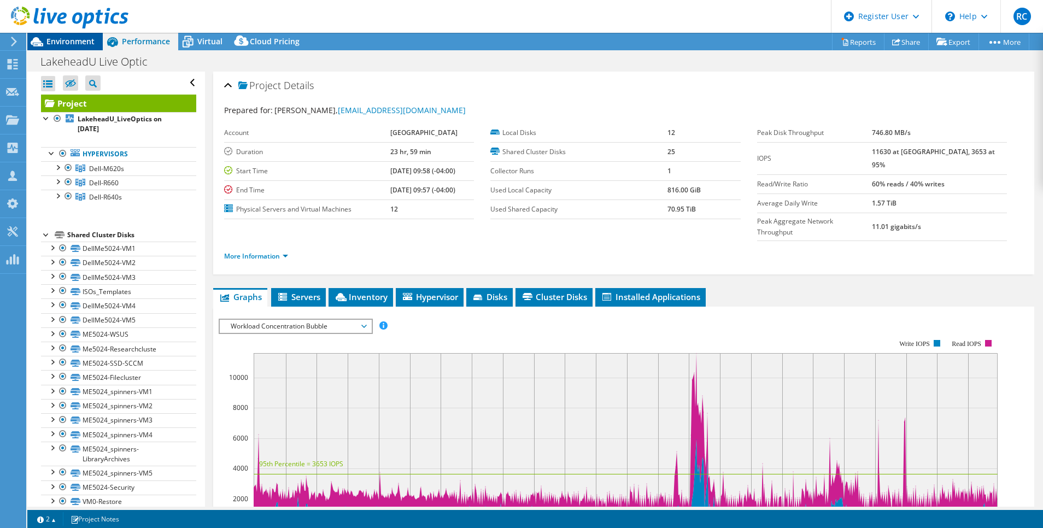
click at [68, 40] on span "Environment" at bounding box center [70, 41] width 48 height 10
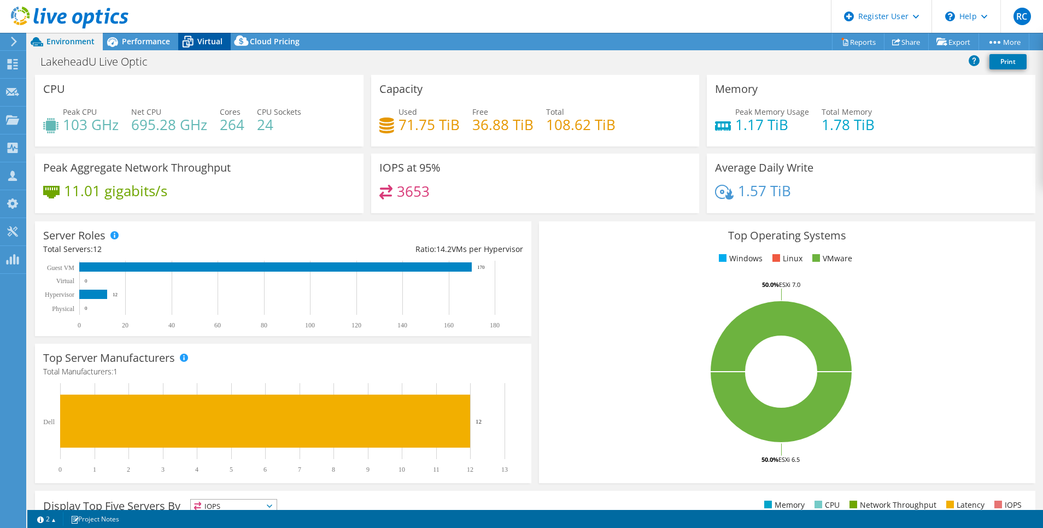
click at [201, 43] on span "Virtual" at bounding box center [209, 41] width 25 height 10
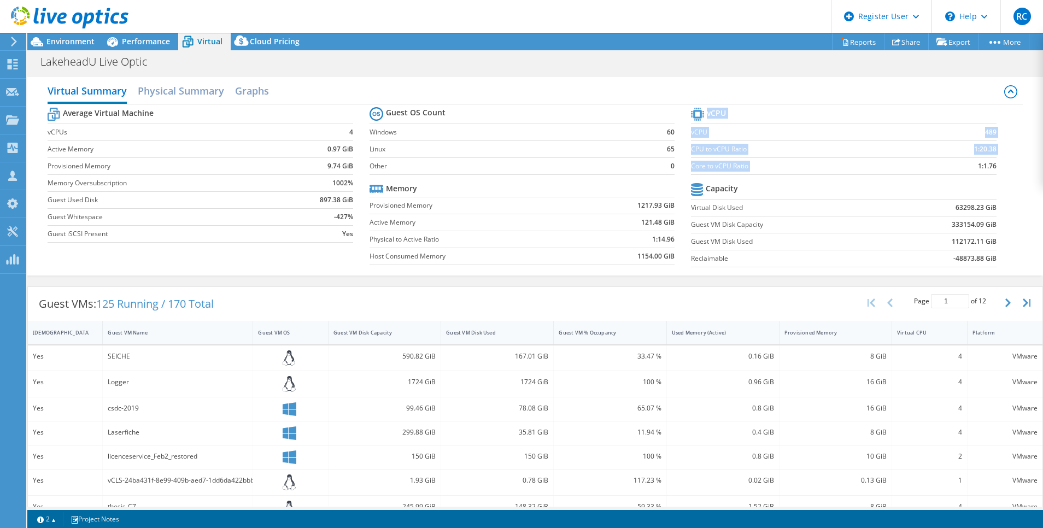
drag, startPoint x: 967, startPoint y: 163, endPoint x: 987, endPoint y: 167, distance: 20.0
click at [987, 167] on section "vCPU vCPU 489 CPU to vCPU Ratio 1:20.38 Core to vCPU Ratio 1:1.76 Capacity Virt…" at bounding box center [852, 189] width 322 height 168
drag, startPoint x: 987, startPoint y: 167, endPoint x: 974, endPoint y: 166, distance: 12.6
click at [978, 166] on b "1:1.76" at bounding box center [987, 166] width 19 height 11
click at [979, 167] on b "1:1.76" at bounding box center [987, 166] width 19 height 11
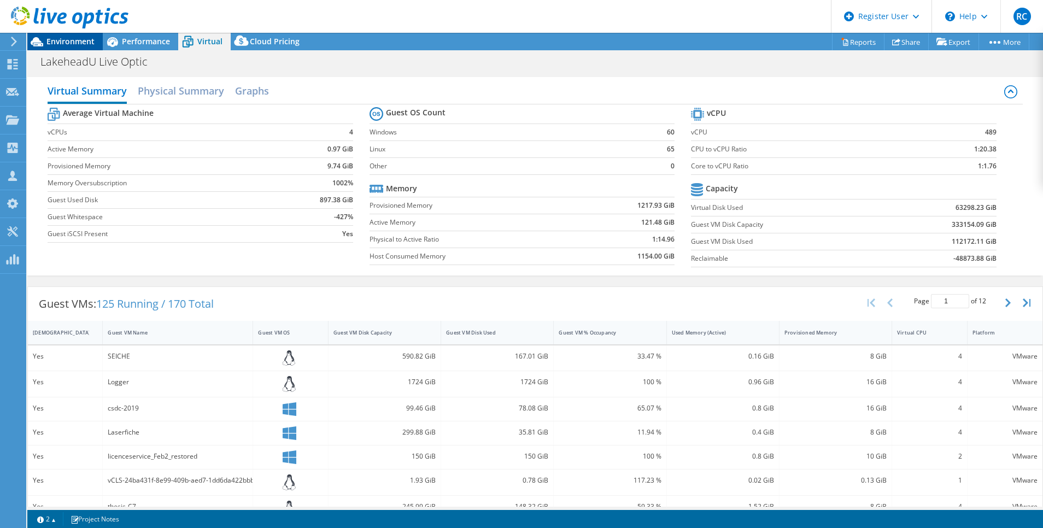
click at [79, 43] on span "Environment" at bounding box center [70, 41] width 48 height 10
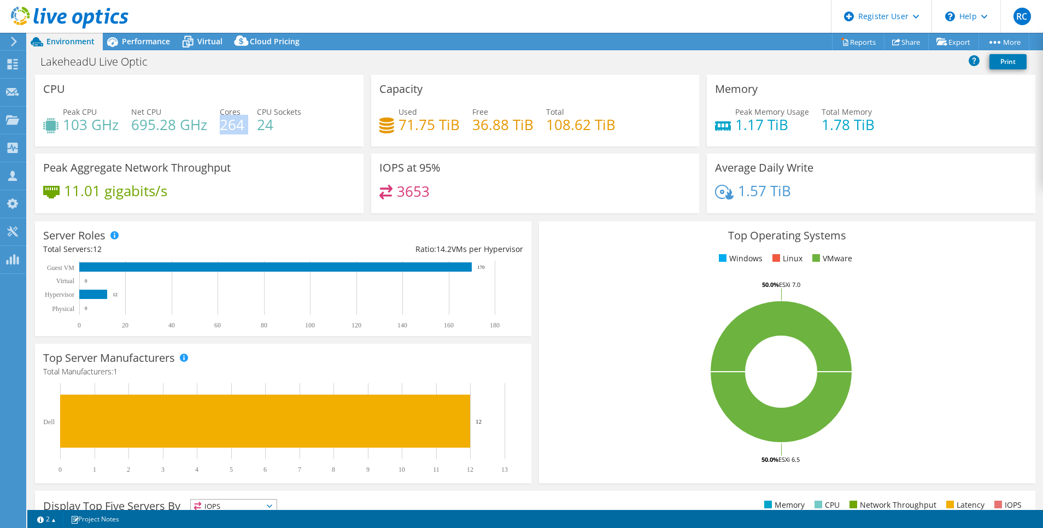
drag, startPoint x: 220, startPoint y: 123, endPoint x: 247, endPoint y: 126, distance: 26.9
click at [247, 126] on div "Peak CPU 103 GHz Net CPU 695.28 GHz Cores 264 CPU Sockets 24" at bounding box center [199, 124] width 312 height 36
drag, startPoint x: 247, startPoint y: 126, endPoint x: 359, endPoint y: 116, distance: 113.0
click at [201, 40] on span "Virtual" at bounding box center [209, 41] width 25 height 10
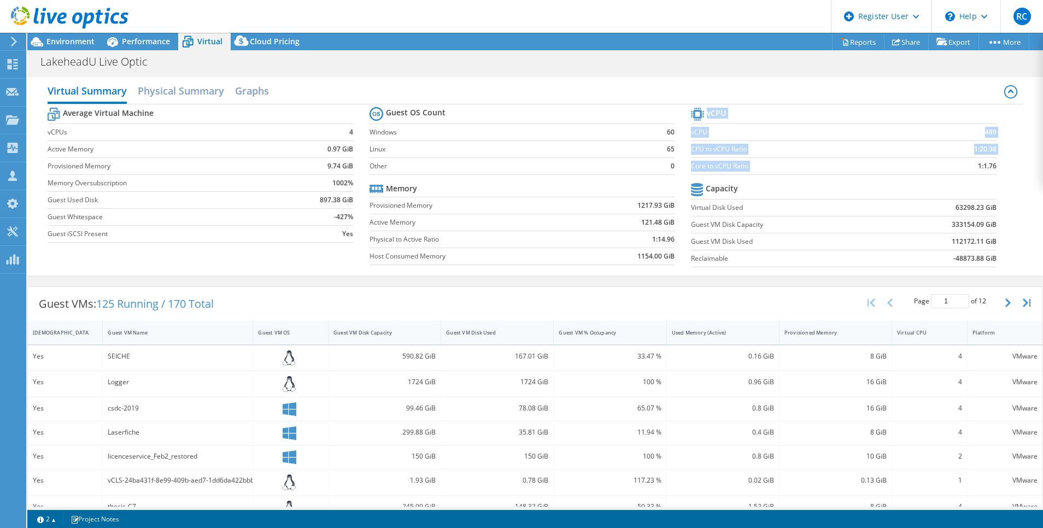
drag, startPoint x: 967, startPoint y: 163, endPoint x: 987, endPoint y: 165, distance: 20.3
click at [987, 165] on section "vCPU vCPU 489 CPU to vCPU Ratio 1:20.38 Core to vCPU Ratio 1:1.76 Capacity Virt…" at bounding box center [852, 189] width 322 height 168
click at [78, 41] on span "Environment" at bounding box center [70, 41] width 48 height 10
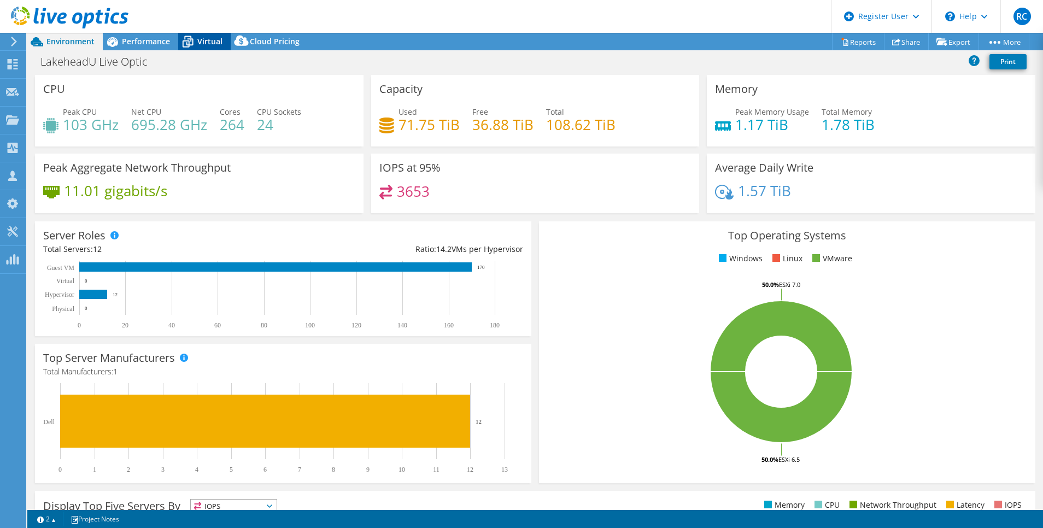
click at [206, 39] on span "Virtual" at bounding box center [209, 41] width 25 height 10
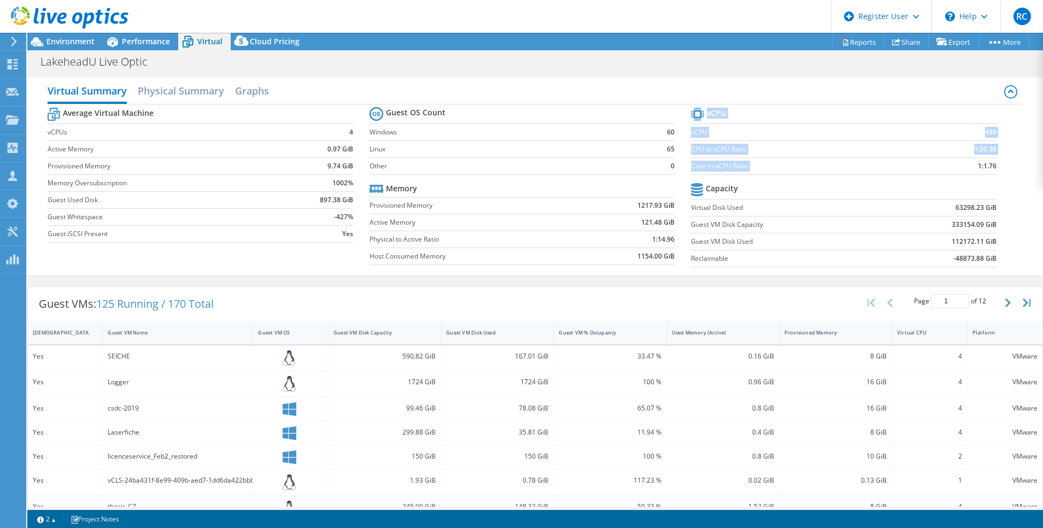
drag, startPoint x: 967, startPoint y: 165, endPoint x: 986, endPoint y: 166, distance: 18.6
click at [986, 166] on section "vCPU vCPU 489 CPU to vCPU Ratio 1:20.38 Core to vCPU Ratio 1:1.76 Capacity Virt…" at bounding box center [852, 189] width 322 height 168
click at [74, 42] on span "Environment" at bounding box center [70, 41] width 48 height 10
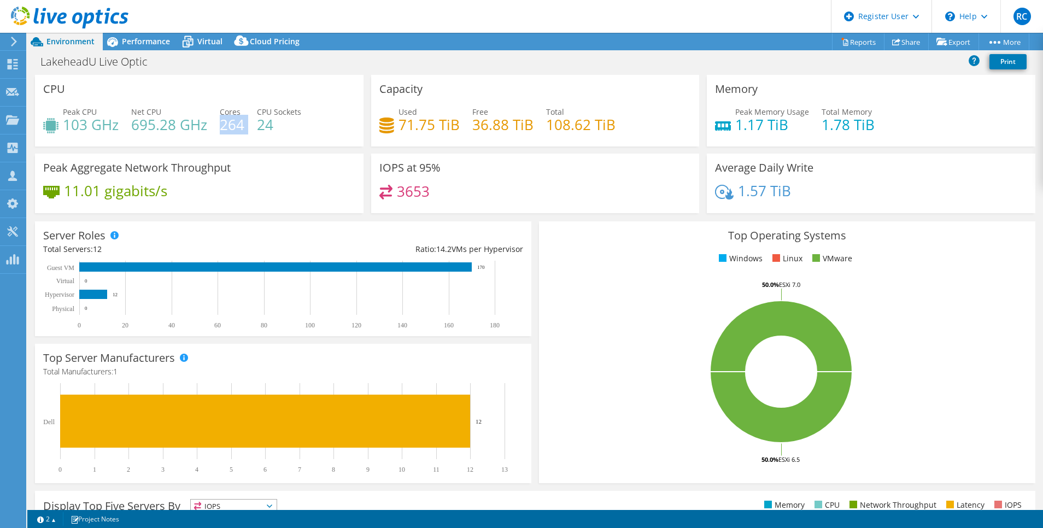
drag, startPoint x: 221, startPoint y: 122, endPoint x: 248, endPoint y: 127, distance: 26.7
click at [248, 127] on div "Peak CPU 103 GHz Net CPU 695.28 GHz Cores 264 CPU Sockets 24" at bounding box center [199, 124] width 312 height 36
drag, startPoint x: 248, startPoint y: 127, endPoint x: 225, endPoint y: 125, distance: 22.5
click at [225, 125] on h4 "264" at bounding box center [232, 125] width 25 height 12
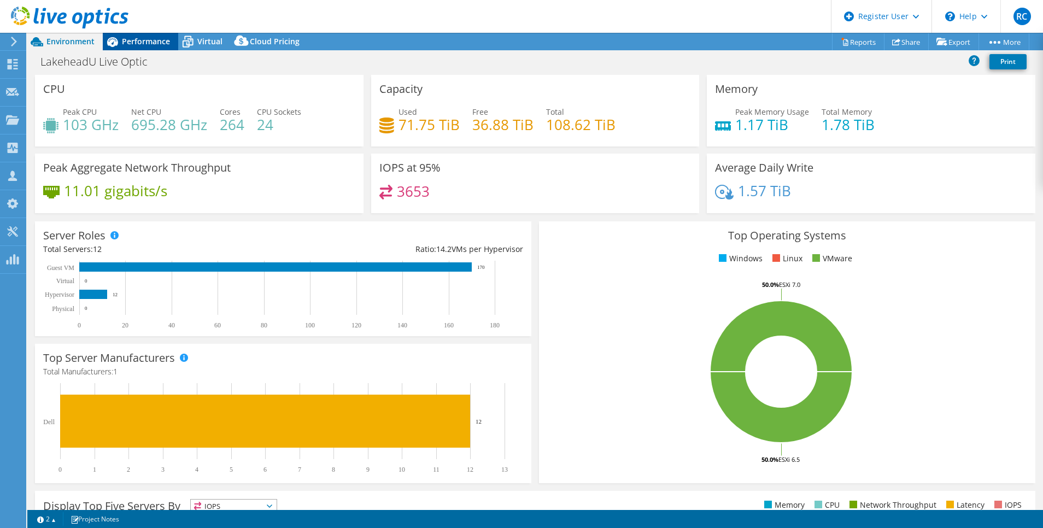
click at [153, 36] on span "Performance" at bounding box center [146, 41] width 48 height 10
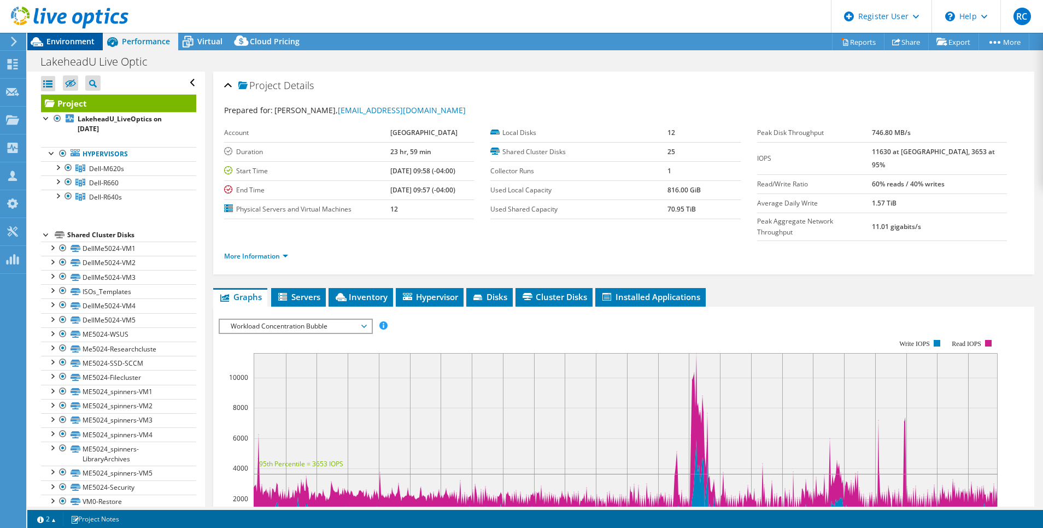
click at [72, 41] on span "Environment" at bounding box center [70, 41] width 48 height 10
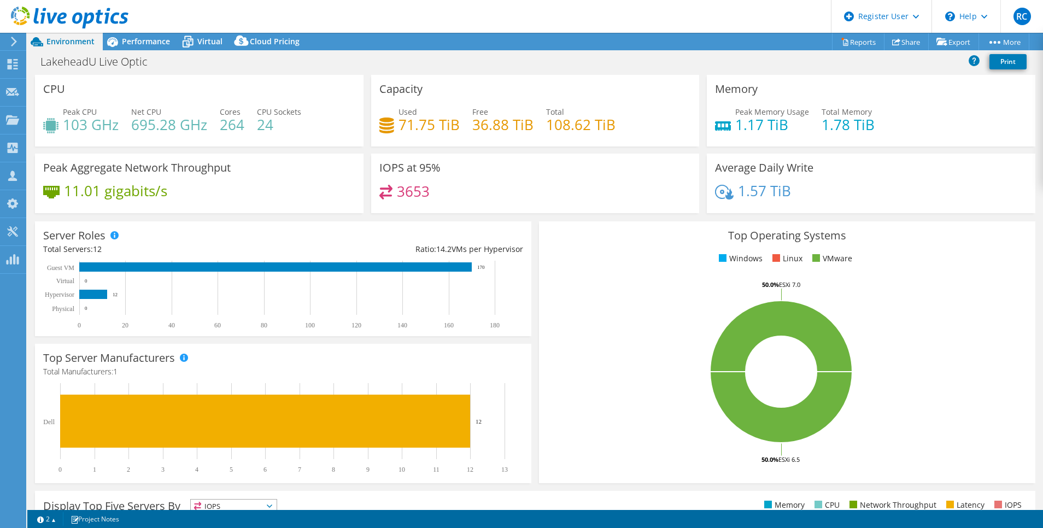
click at [311, 125] on div "Peak CPU 103 GHz Net CPU 695.28 GHz Cores 264 CPU Sockets 24" at bounding box center [199, 124] width 312 height 36
click at [220, 124] on h4 "264" at bounding box center [232, 125] width 25 height 12
drag, startPoint x: 220, startPoint y: 124, endPoint x: 247, endPoint y: 125, distance: 26.3
click at [247, 125] on div "Peak CPU 103 GHz Net CPU 695.28 GHz Cores 264 CPU Sockets 24" at bounding box center [199, 124] width 312 height 36
drag, startPoint x: 247, startPoint y: 125, endPoint x: 239, endPoint y: 125, distance: 7.7
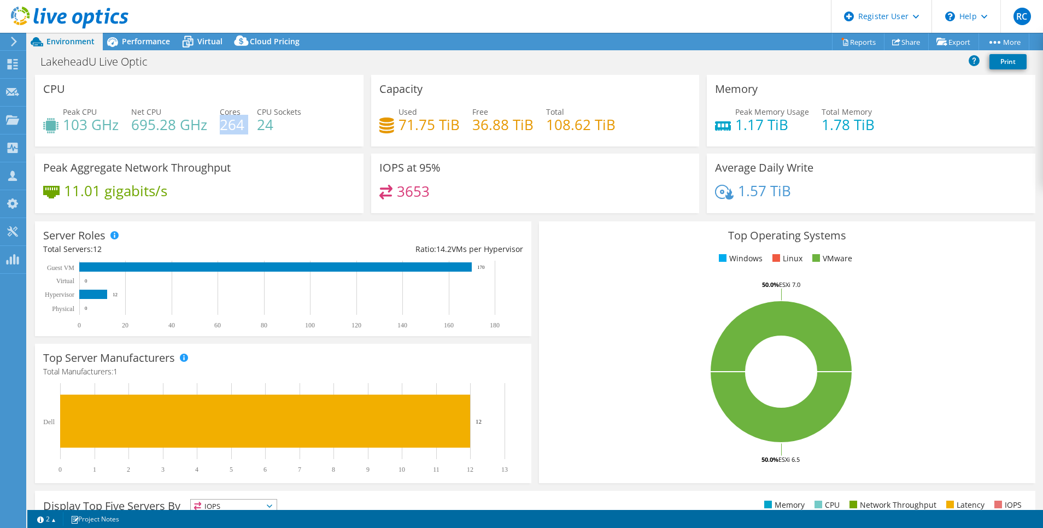
click at [239, 125] on h4 "264" at bounding box center [232, 125] width 25 height 12
click at [229, 125] on h4 "264" at bounding box center [232, 125] width 25 height 12
click at [208, 42] on span "Virtual" at bounding box center [209, 41] width 25 height 10
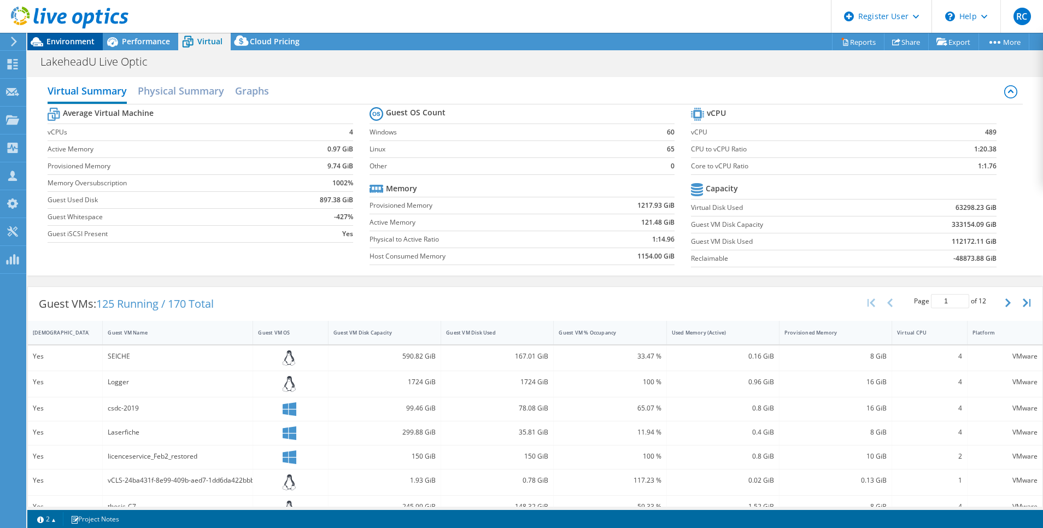
click at [77, 40] on span "Environment" at bounding box center [70, 41] width 48 height 10
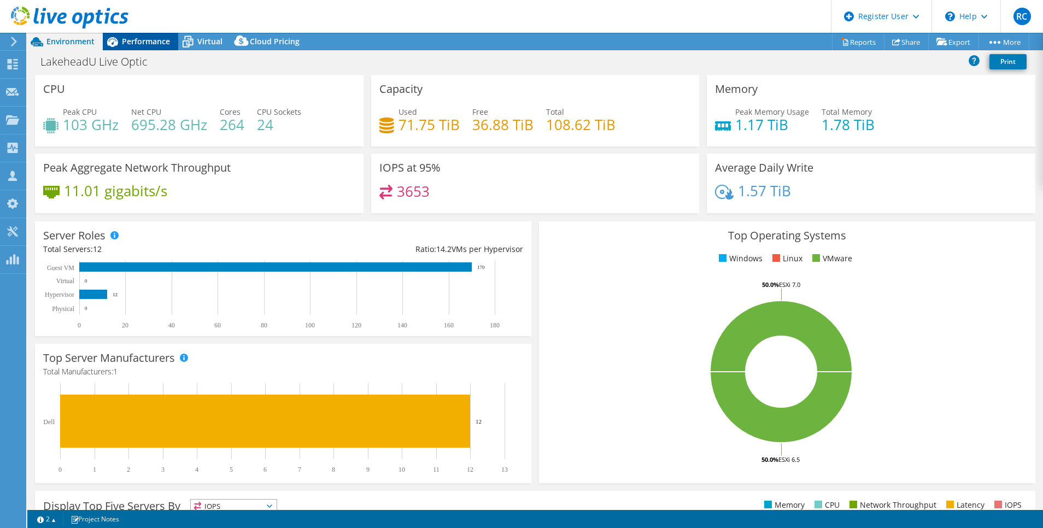
click at [151, 40] on span "Performance" at bounding box center [146, 41] width 48 height 10
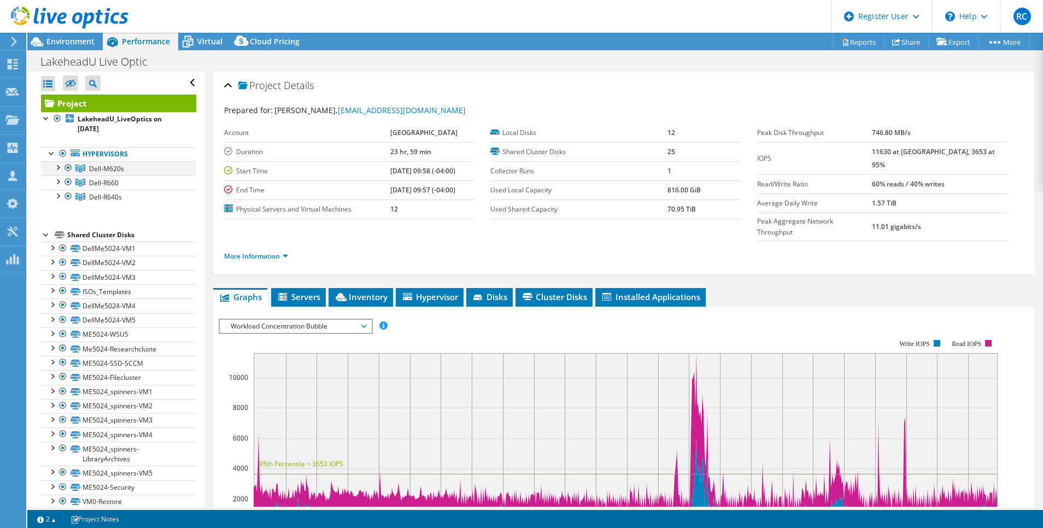
click at [59, 167] on div at bounding box center [57, 166] width 11 height 11
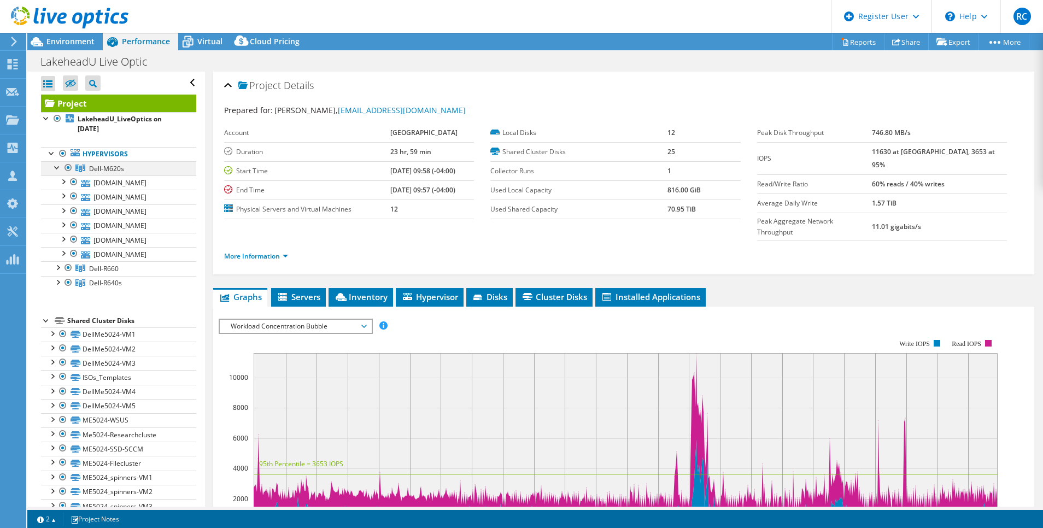
click at [59, 167] on div at bounding box center [57, 166] width 11 height 11
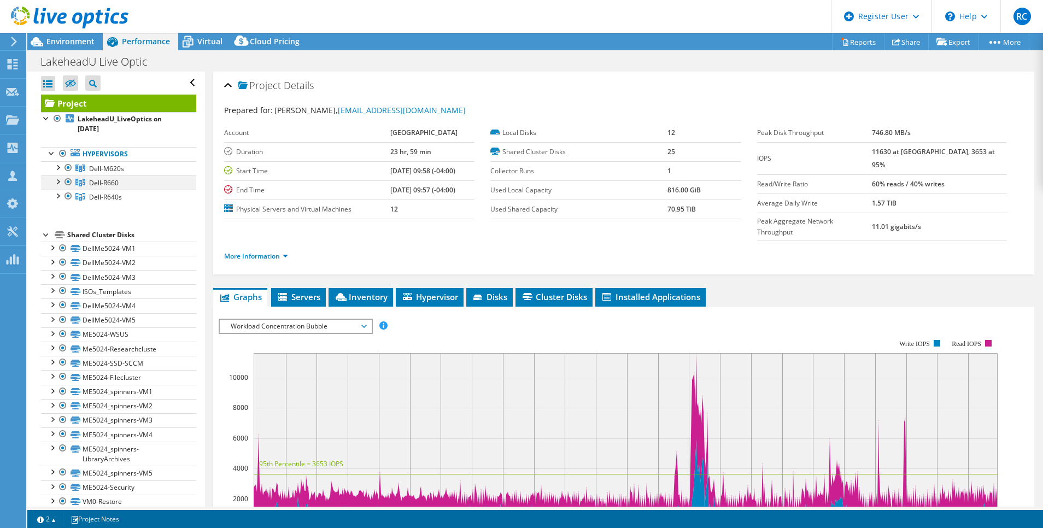
click at [55, 180] on div at bounding box center [57, 181] width 11 height 11
click at [56, 197] on div at bounding box center [57, 195] width 11 height 11
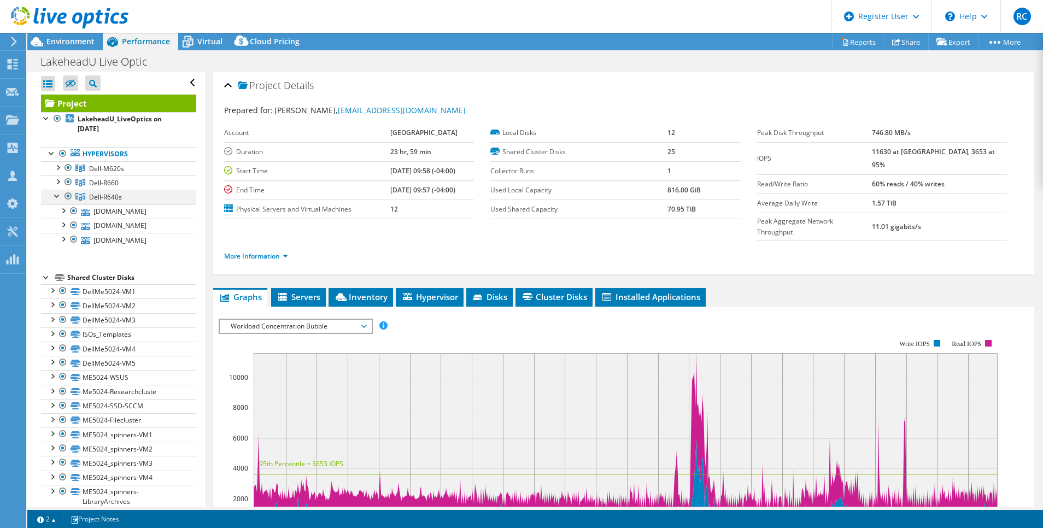
click at [56, 197] on div at bounding box center [57, 195] width 11 height 11
